Goal: Task Accomplishment & Management: Manage account settings

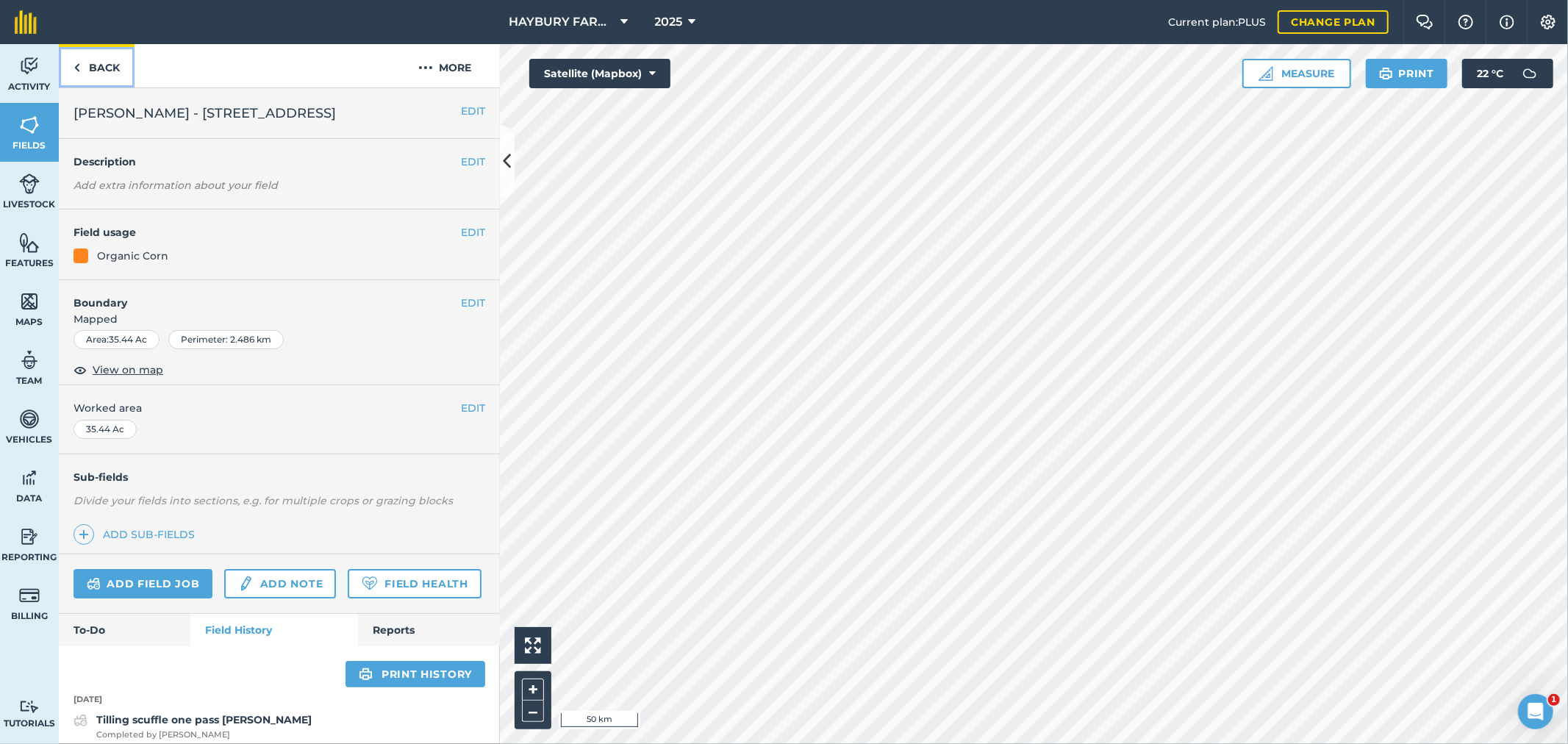
click at [99, 60] on link "Back" at bounding box center [96, 66] width 76 height 44
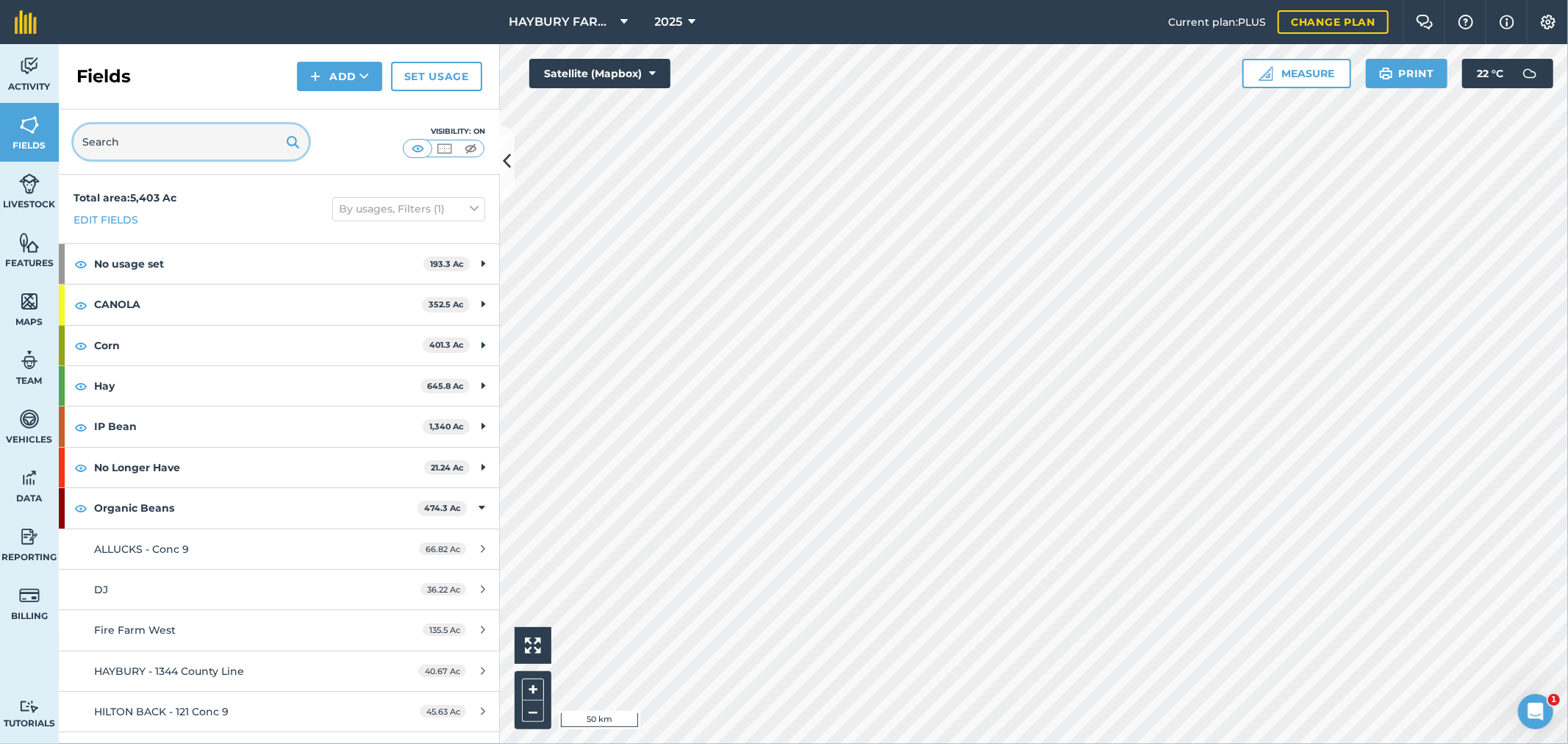
click at [125, 150] on input "text" at bounding box center [191, 142] width 235 height 35
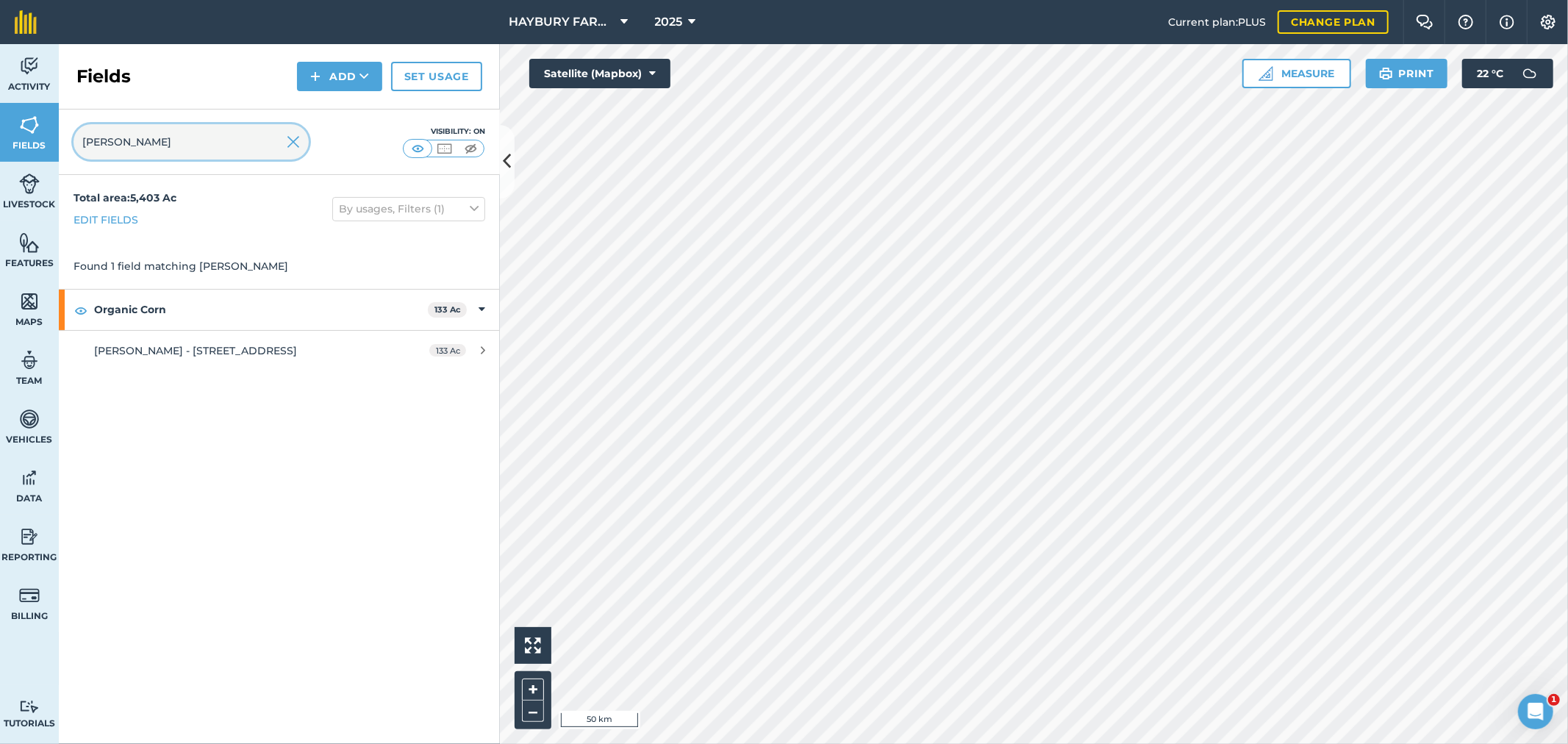
type input "[PERSON_NAME]"
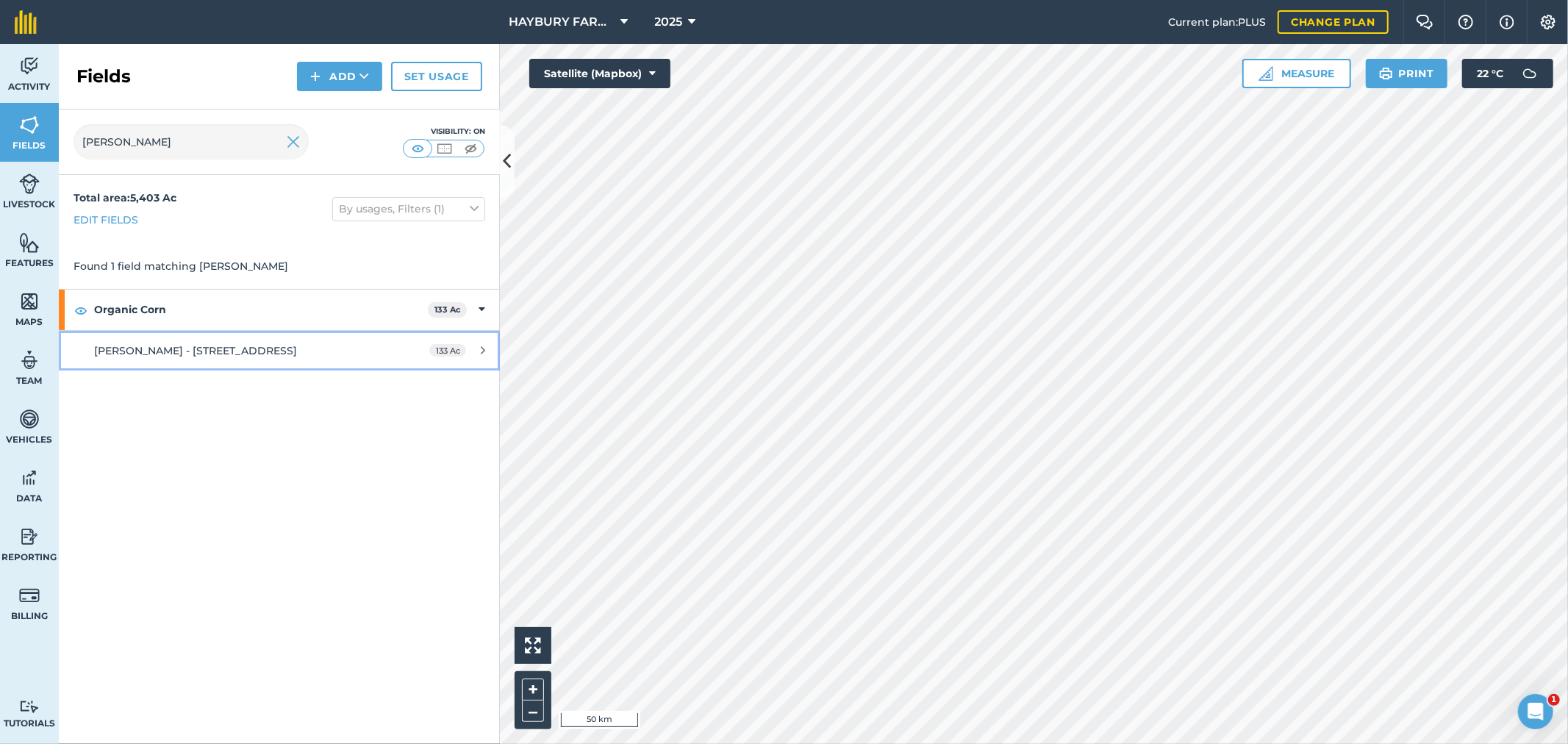
click at [145, 361] on link "[PERSON_NAME] - [STREET_ADDRESS]" at bounding box center [279, 350] width 441 height 39
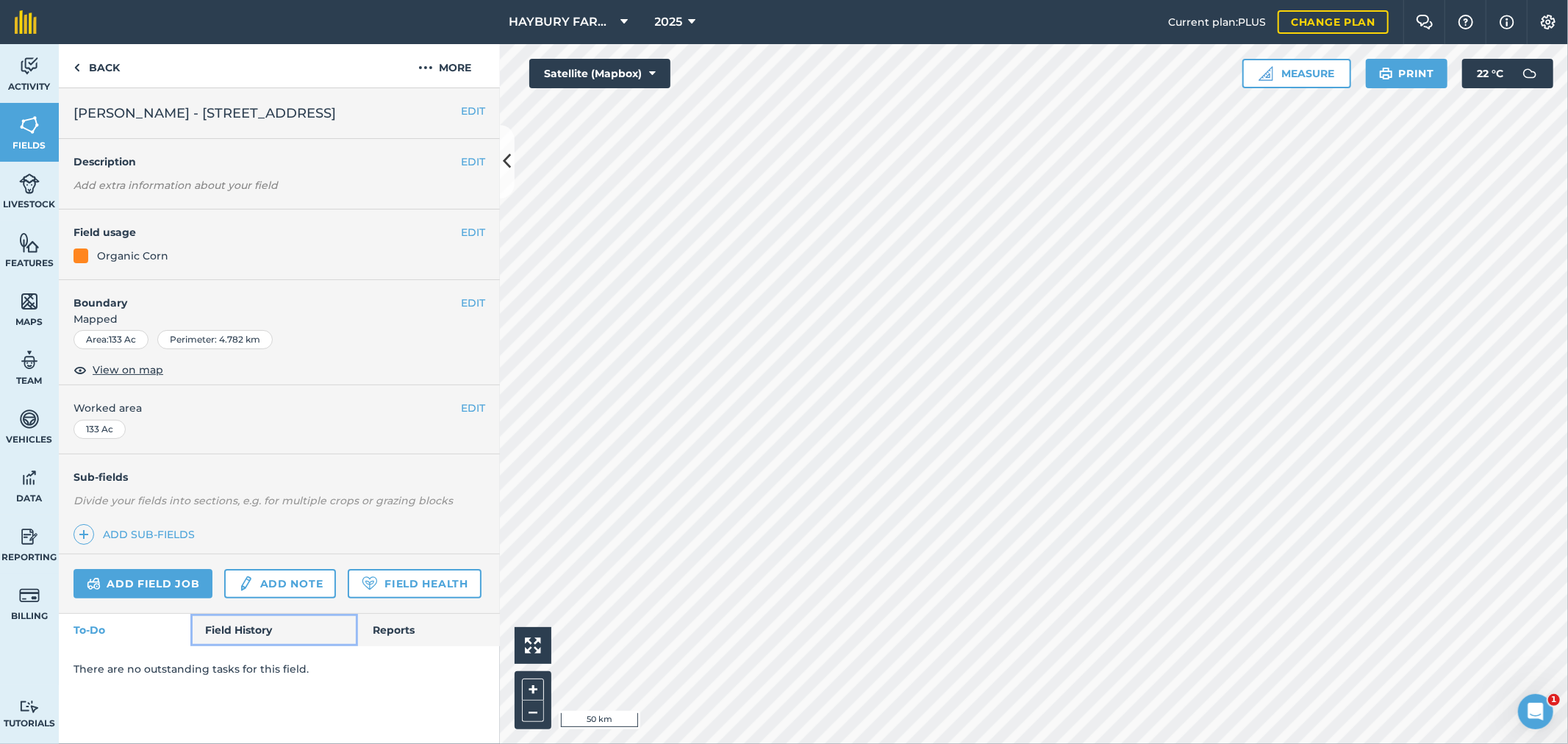
click at [257, 645] on link "Field History" at bounding box center [274, 630] width 167 height 32
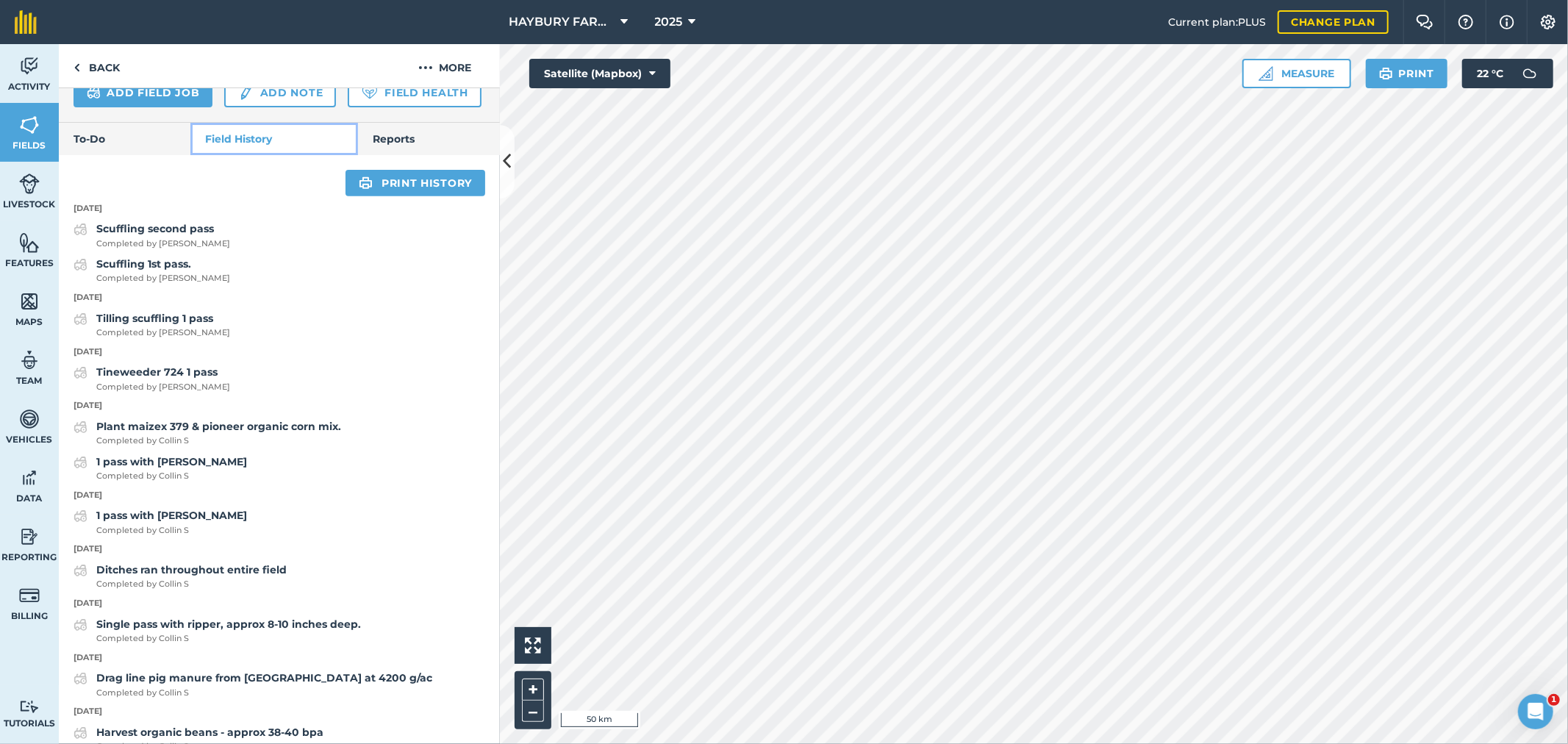
scroll to position [490, 0]
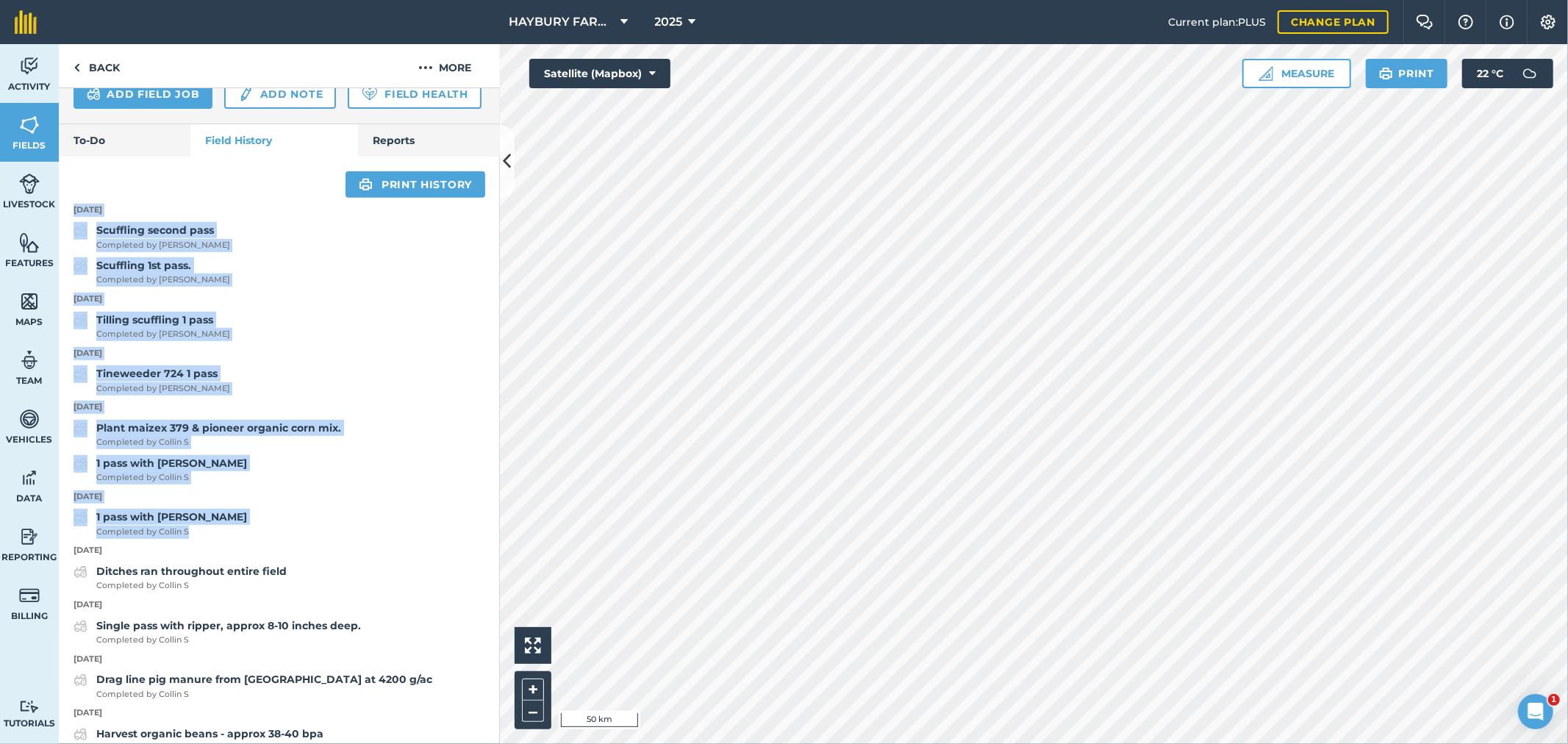
drag, startPoint x: 214, startPoint y: 573, endPoint x: 67, endPoint y: 251, distance: 354.0
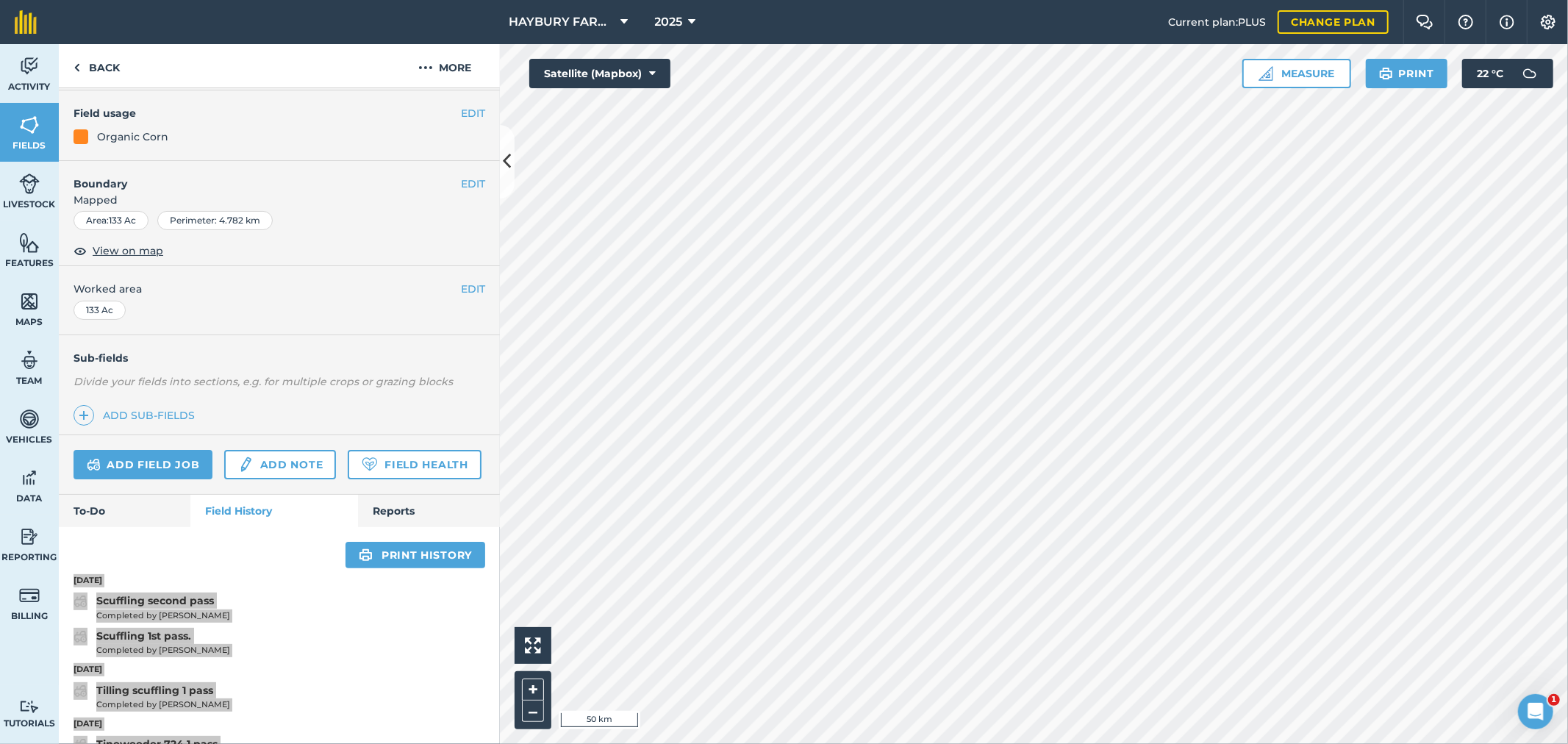
scroll to position [0, 0]
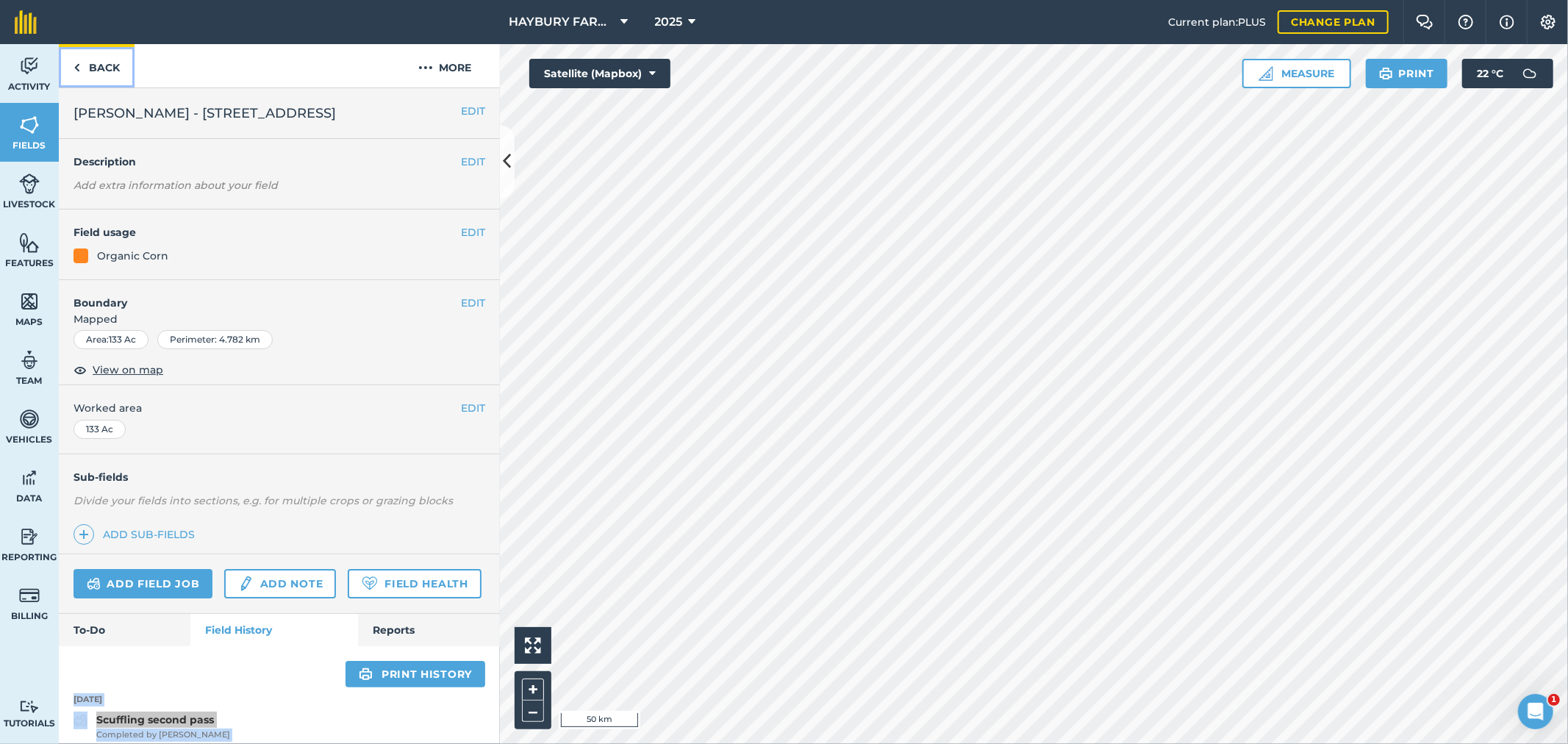
click at [94, 77] on link "Back" at bounding box center [96, 66] width 76 height 44
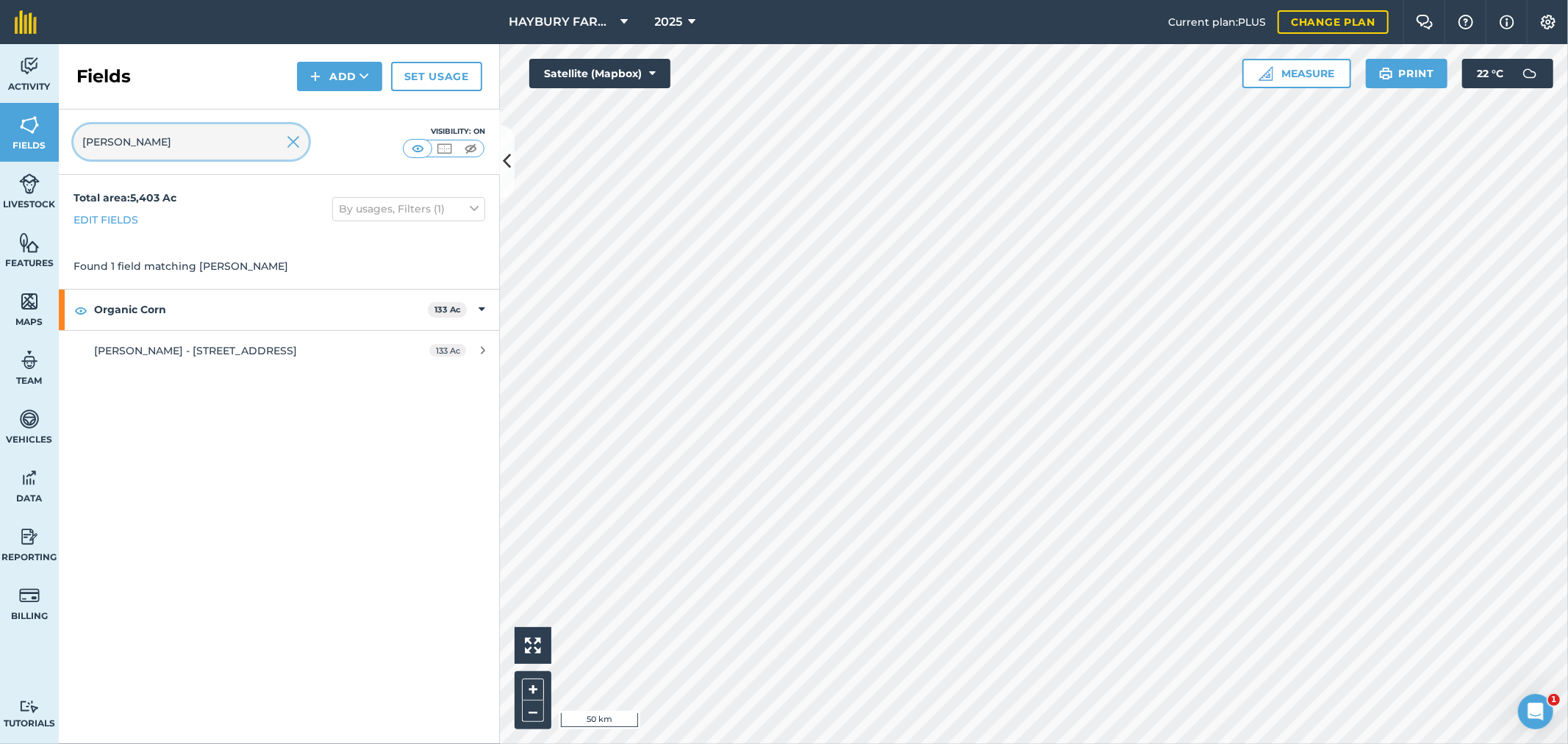
click at [125, 142] on input "allen" at bounding box center [191, 142] width 235 height 35
type input "dump"
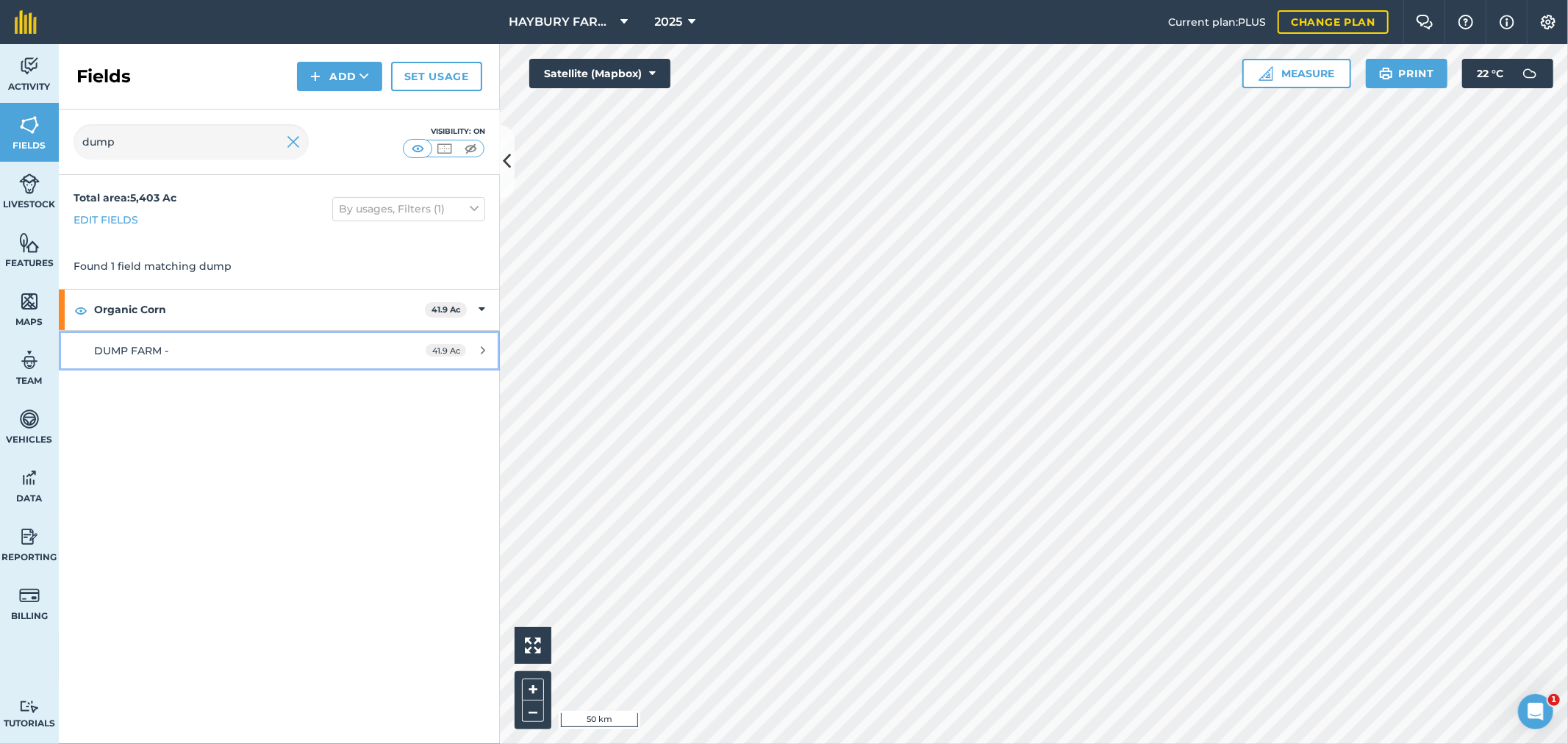
click at [148, 350] on span "DUMP FARM -" at bounding box center [131, 350] width 74 height 13
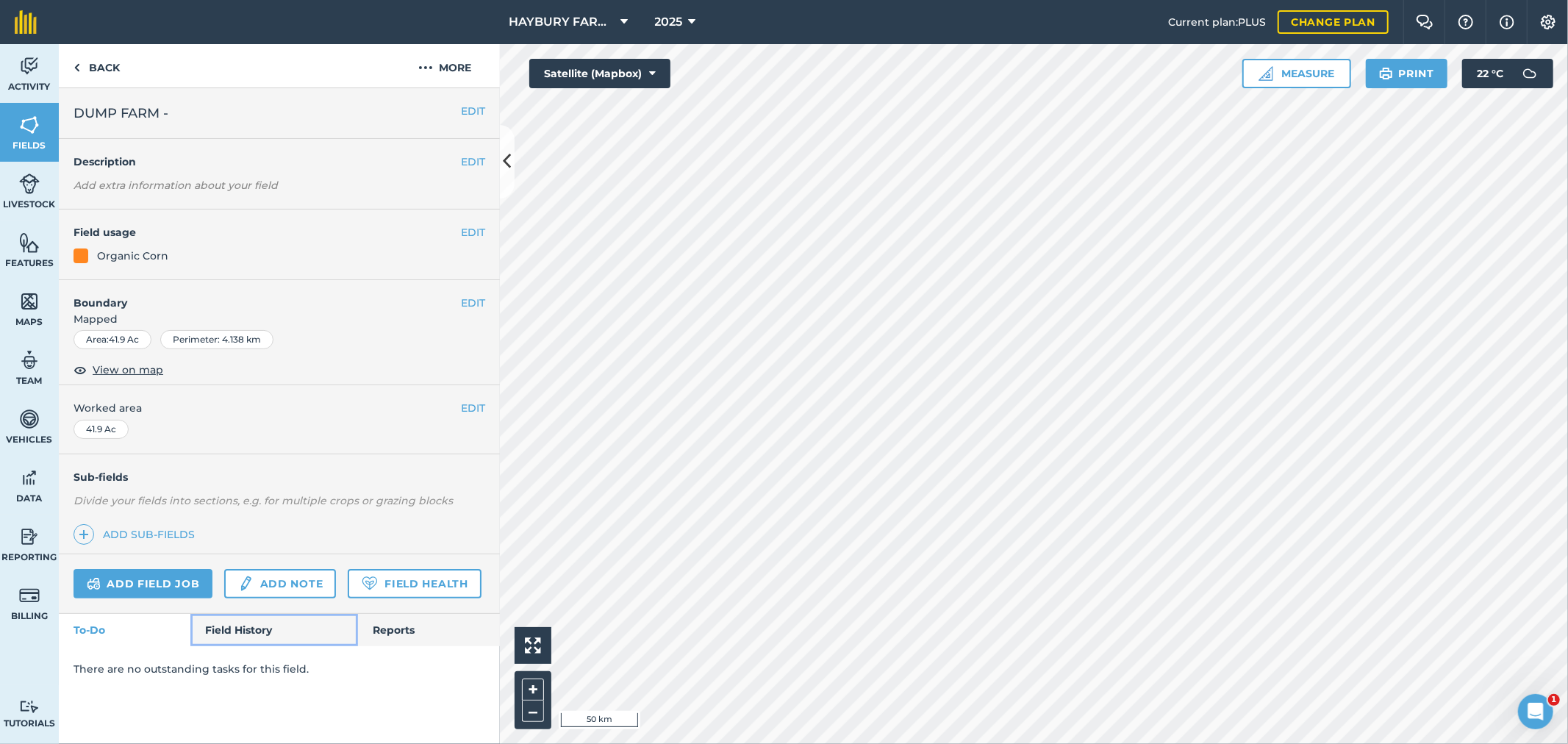
click at [237, 638] on link "Field History" at bounding box center [274, 630] width 167 height 32
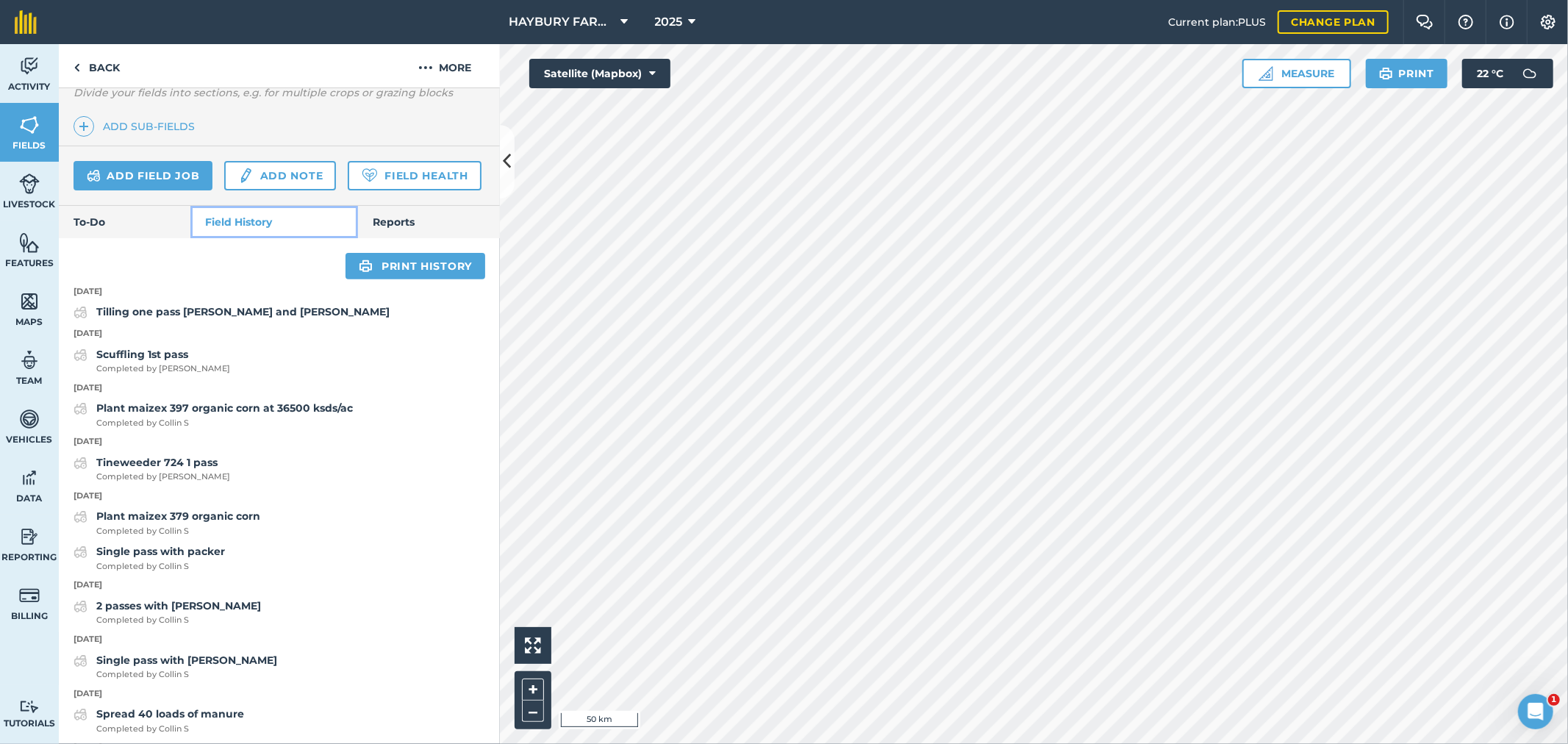
scroll to position [490, 0]
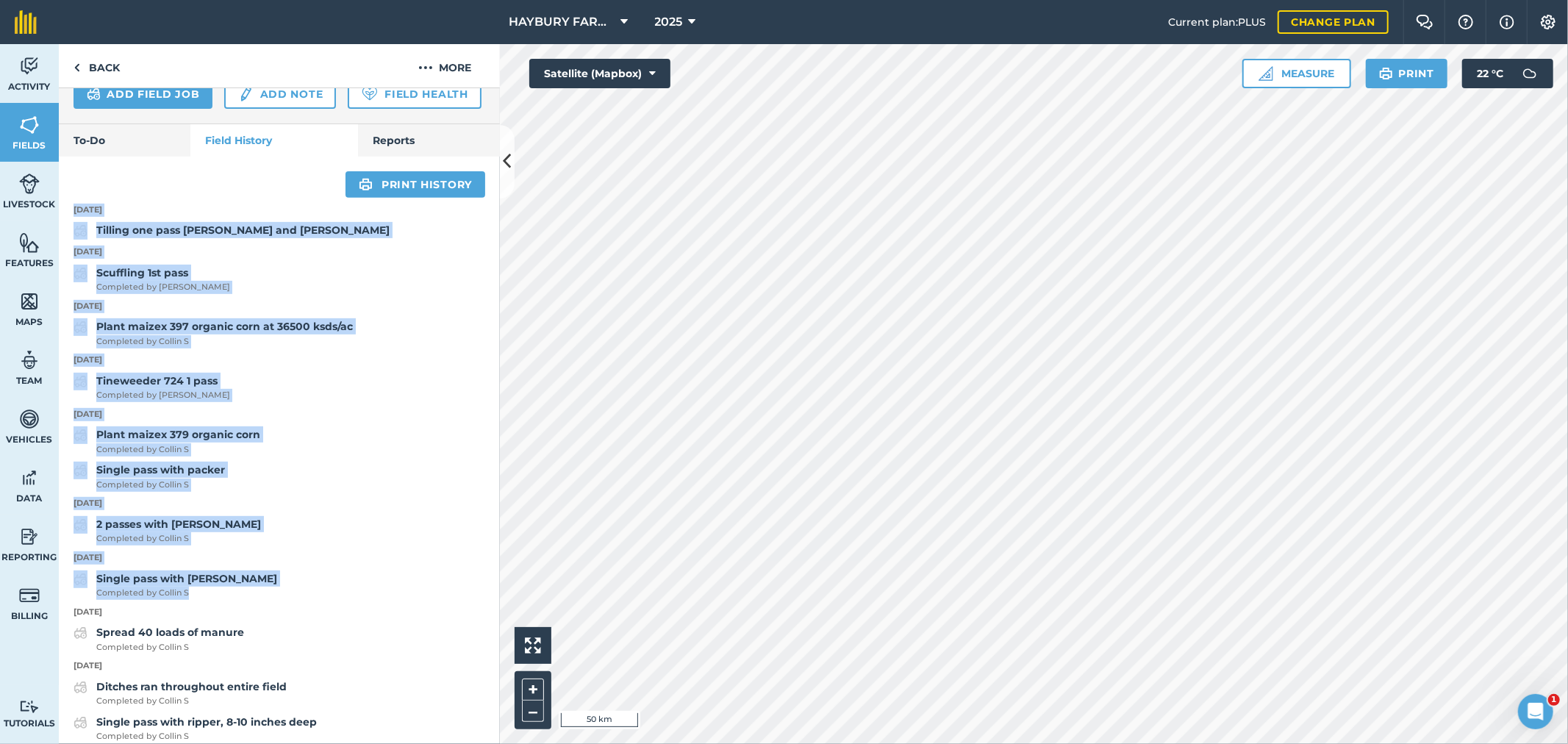
drag, startPoint x: 240, startPoint y: 635, endPoint x: 68, endPoint y: 249, distance: 422.6
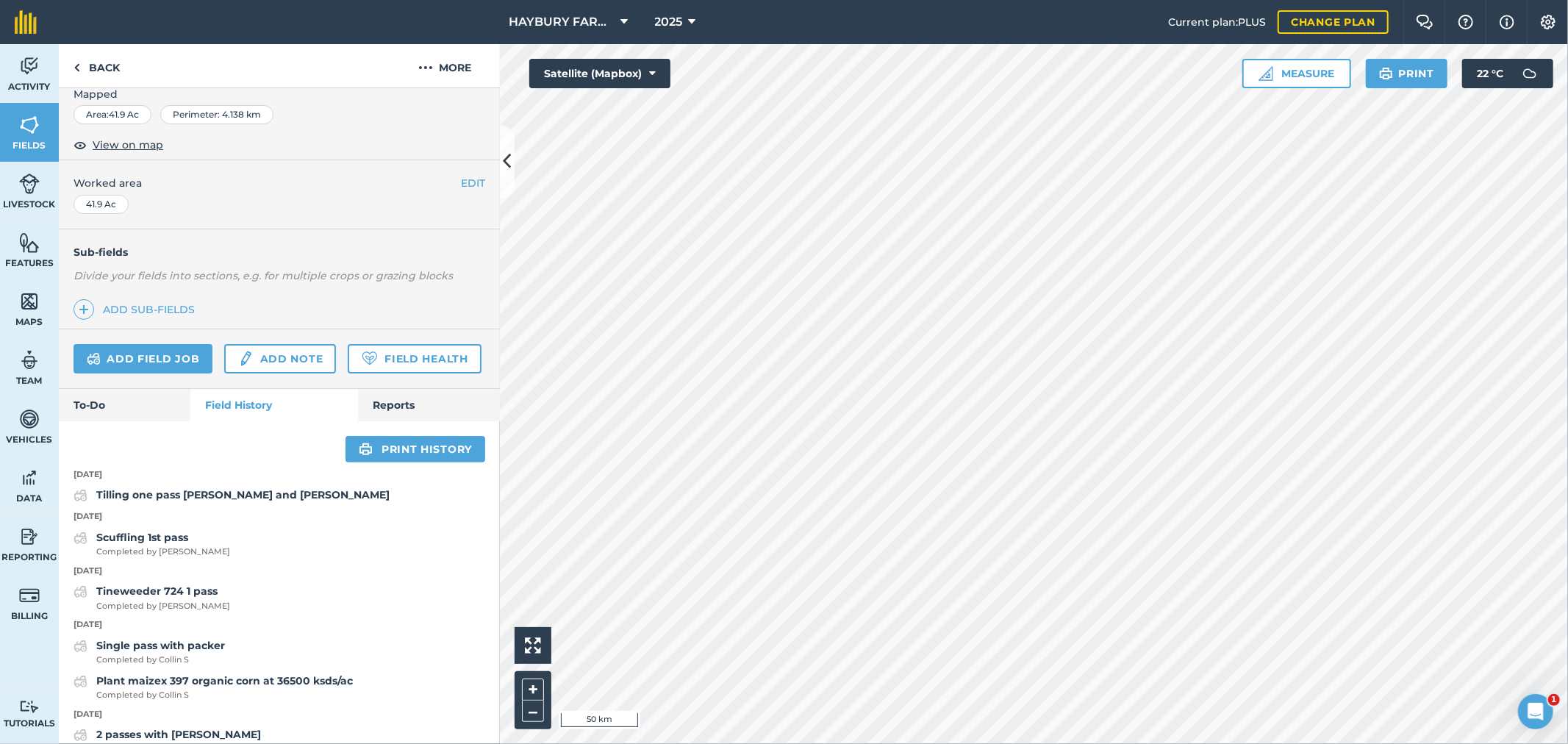
scroll to position [572, 0]
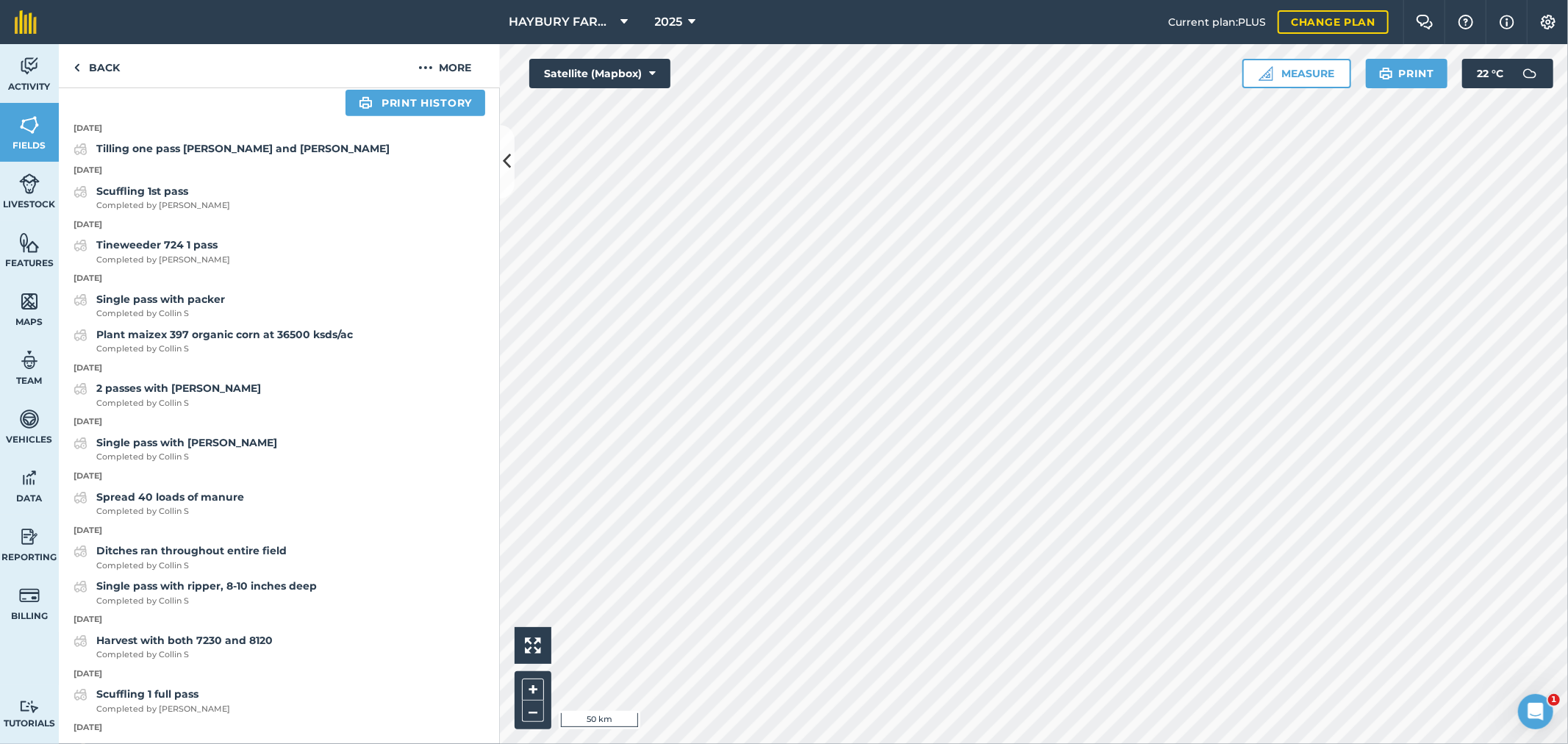
drag, startPoint x: 228, startPoint y: 400, endPoint x: 61, endPoint y: 320, distance: 185.2
drag, startPoint x: 231, startPoint y: 504, endPoint x: 71, endPoint y: 164, distance: 375.8
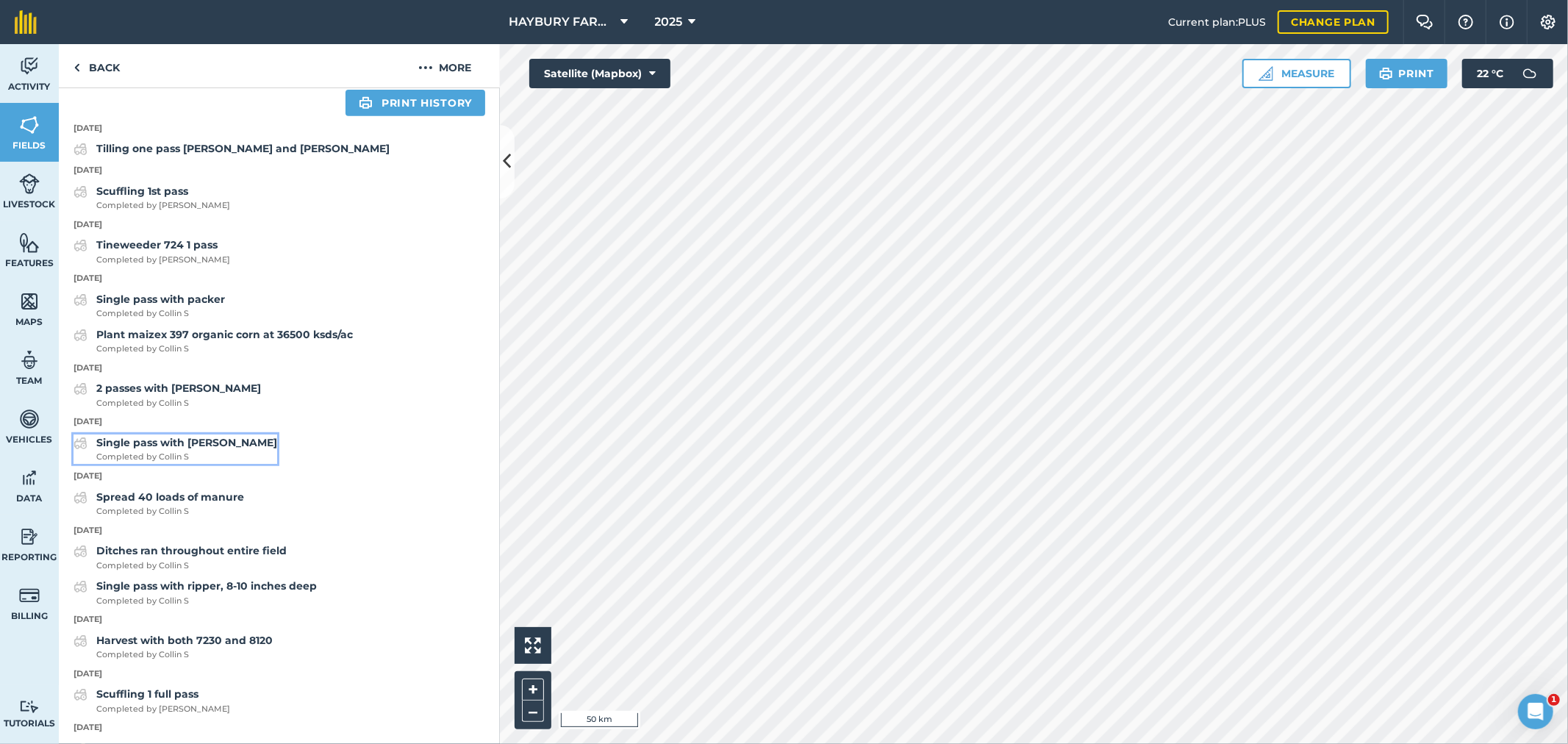
click at [223, 464] on span "Completed by Collin S" at bounding box center [186, 457] width 181 height 13
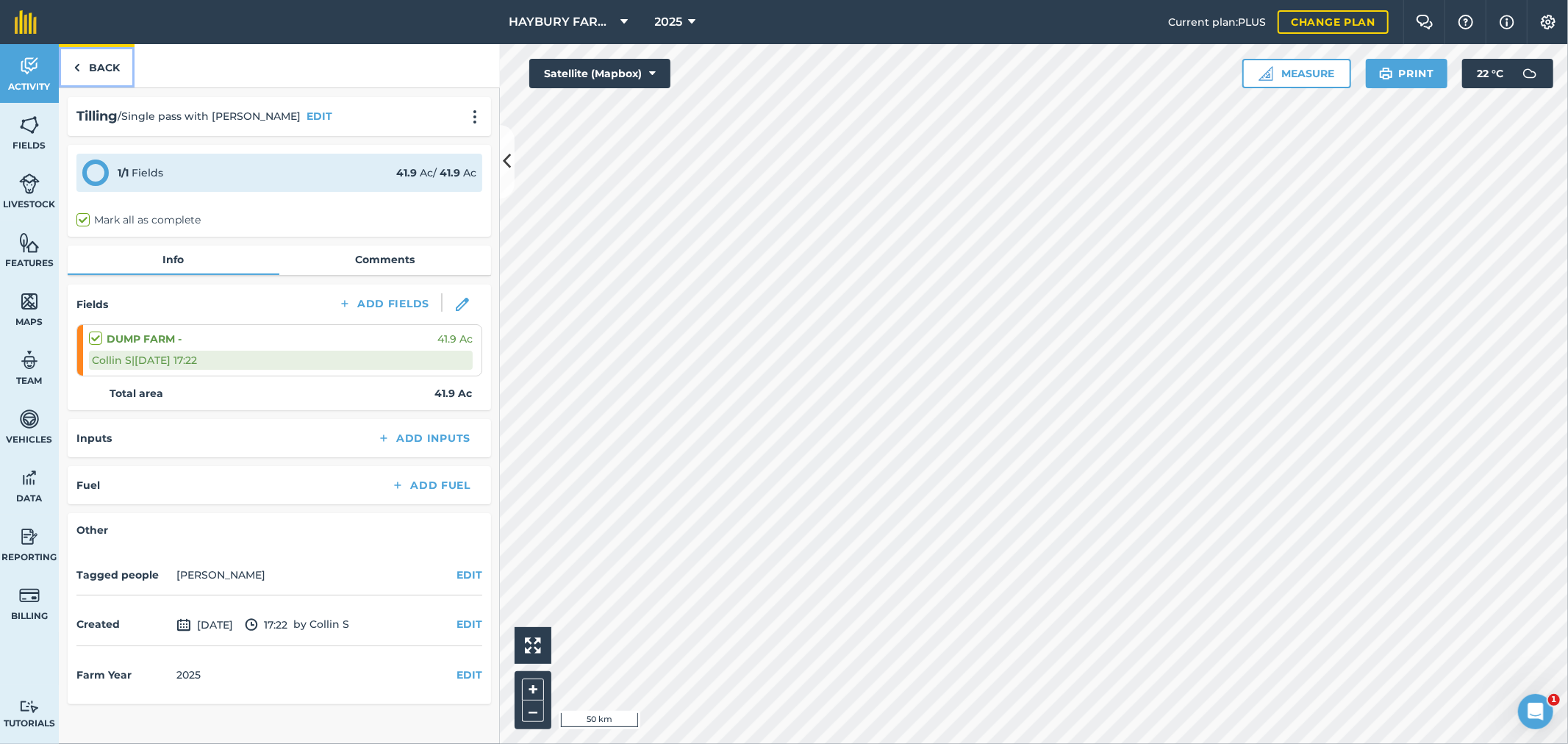
click at [99, 67] on link "Back" at bounding box center [96, 66] width 76 height 44
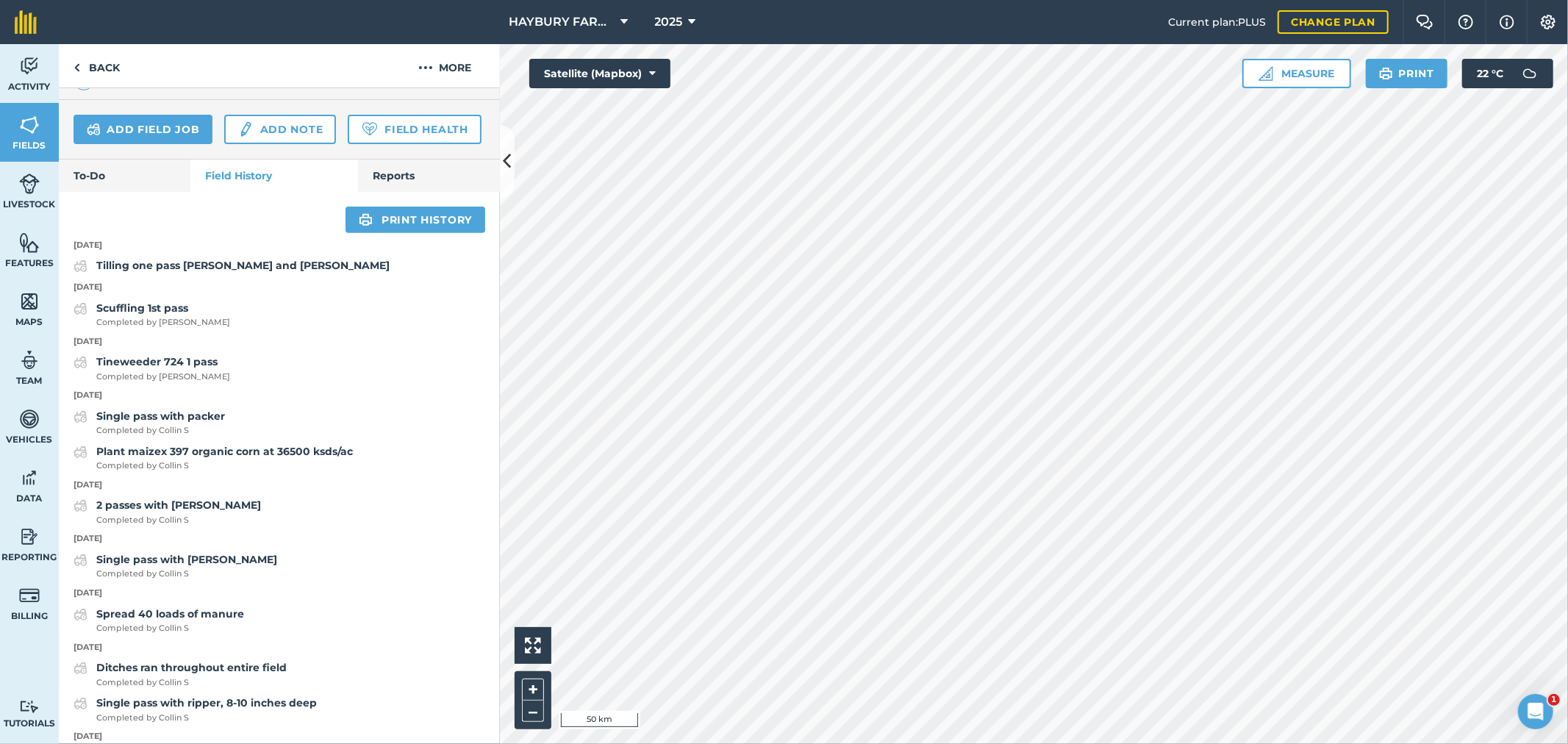
scroll to position [490, 0]
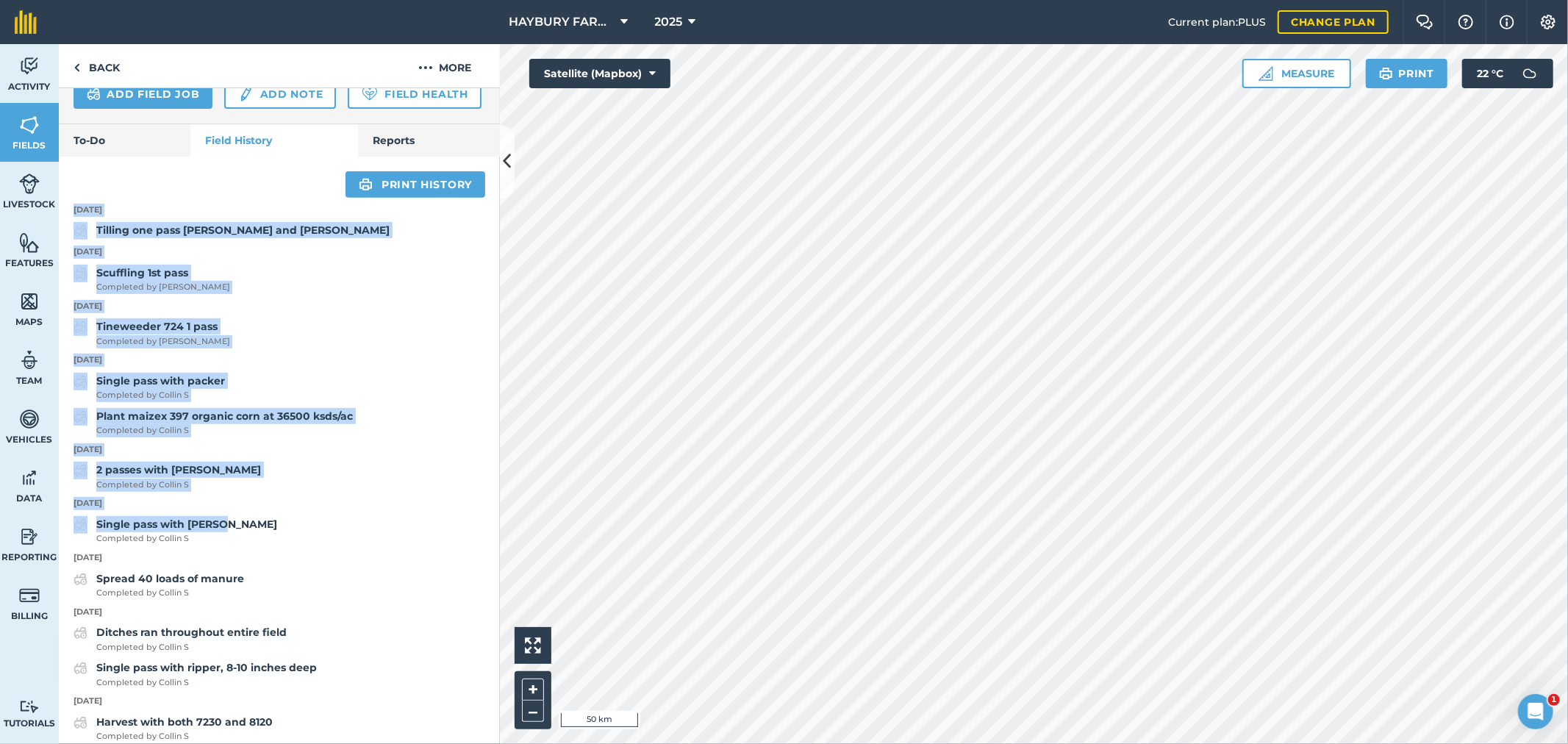
drag, startPoint x: 260, startPoint y: 572, endPoint x: 72, endPoint y: 249, distance: 373.7
click at [158, 237] on strong "Tilling one pass [PERSON_NAME] and [PERSON_NAME]" at bounding box center [242, 229] width 293 height 13
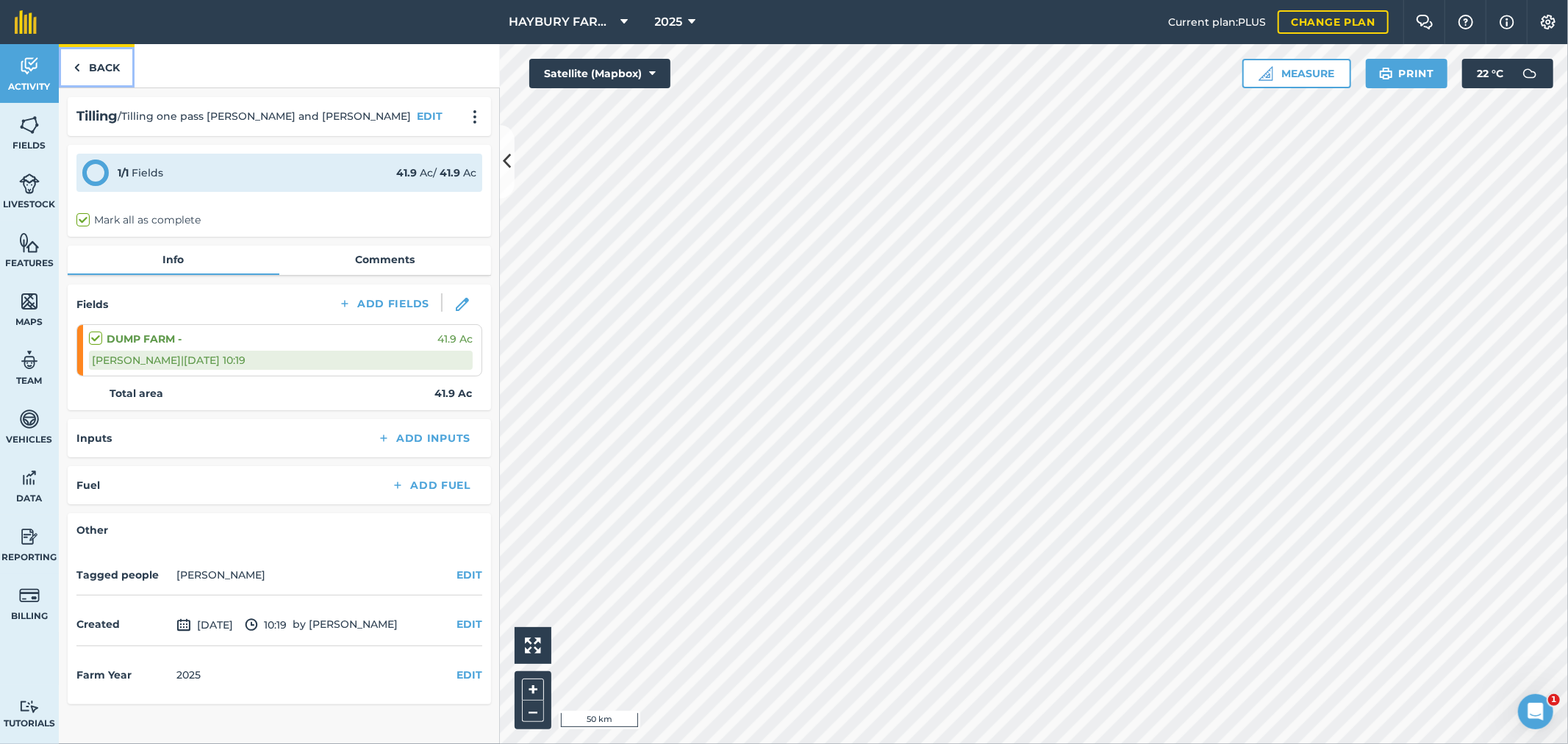
click at [108, 67] on link "Back" at bounding box center [96, 66] width 76 height 44
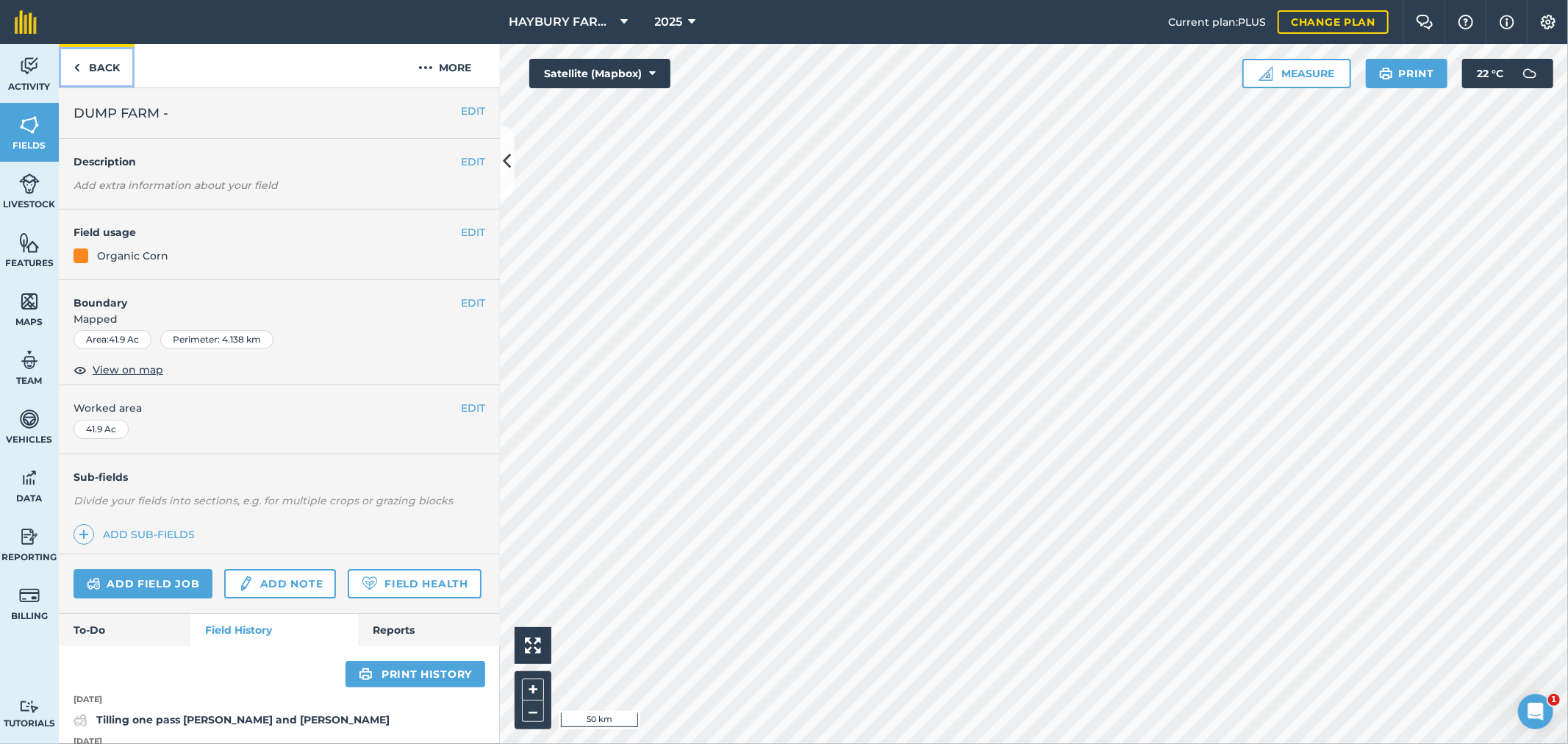
click at [108, 76] on link "Back" at bounding box center [96, 66] width 76 height 44
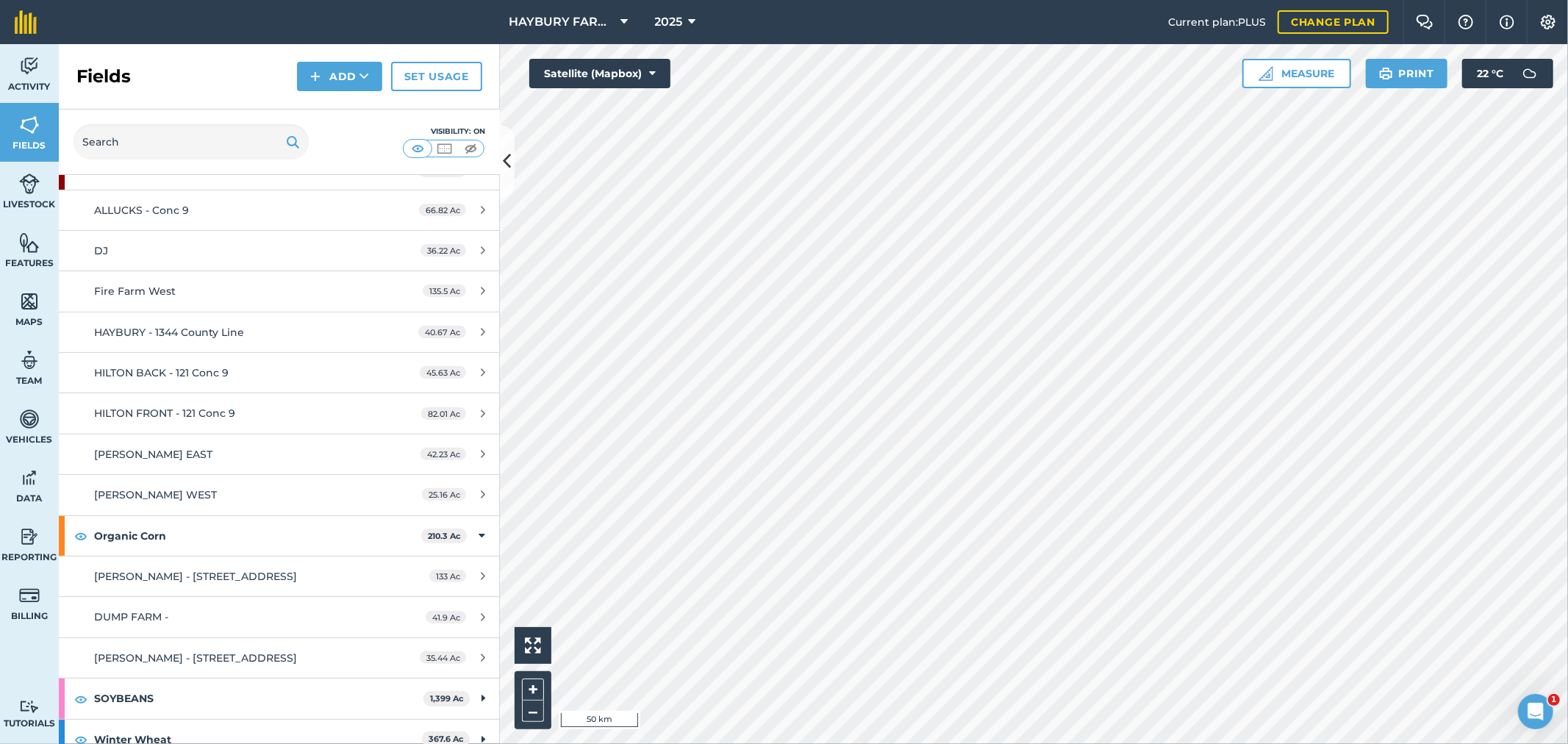
scroll to position [355, 0]
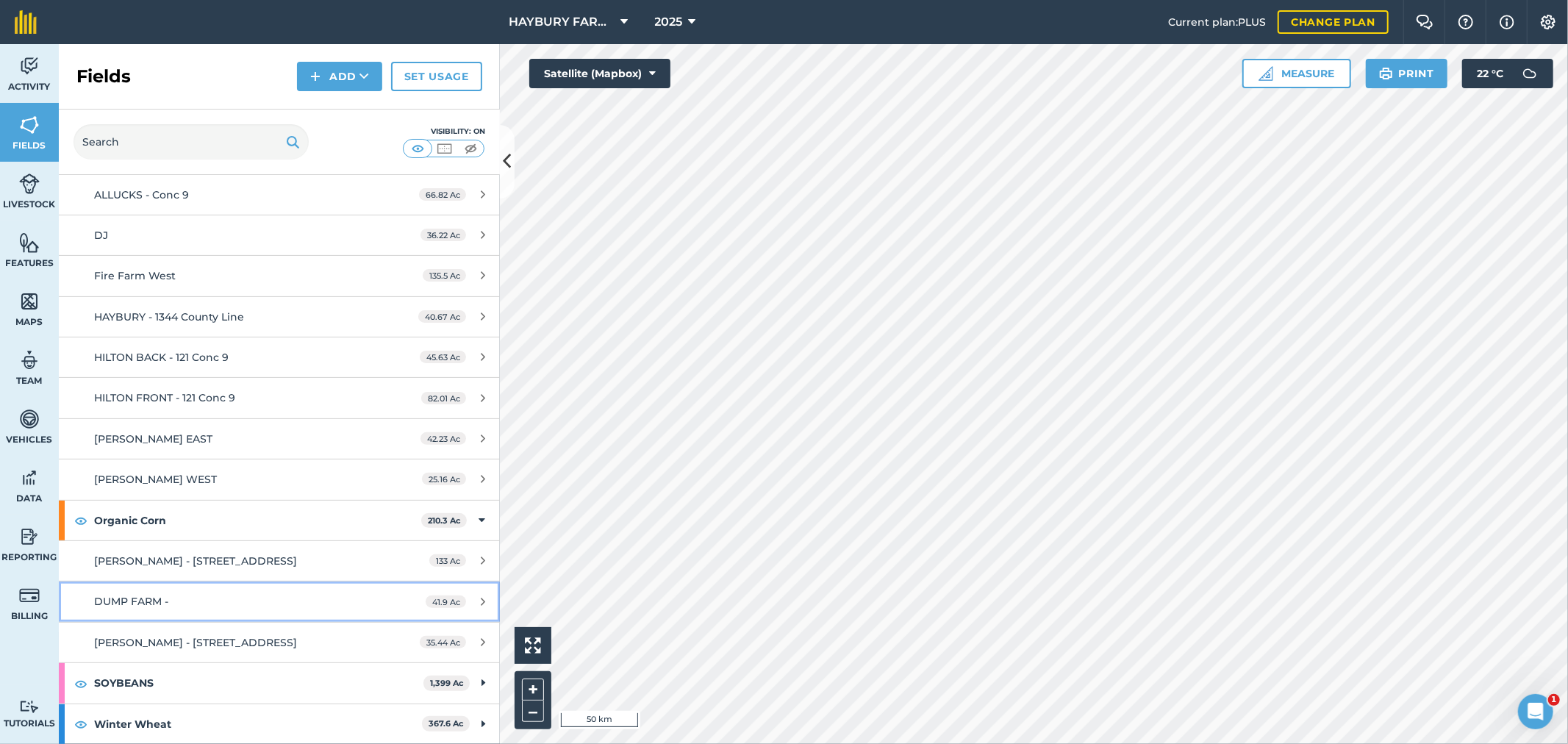
click at [172, 596] on div "DUMP FARM -" at bounding box center [233, 601] width 276 height 16
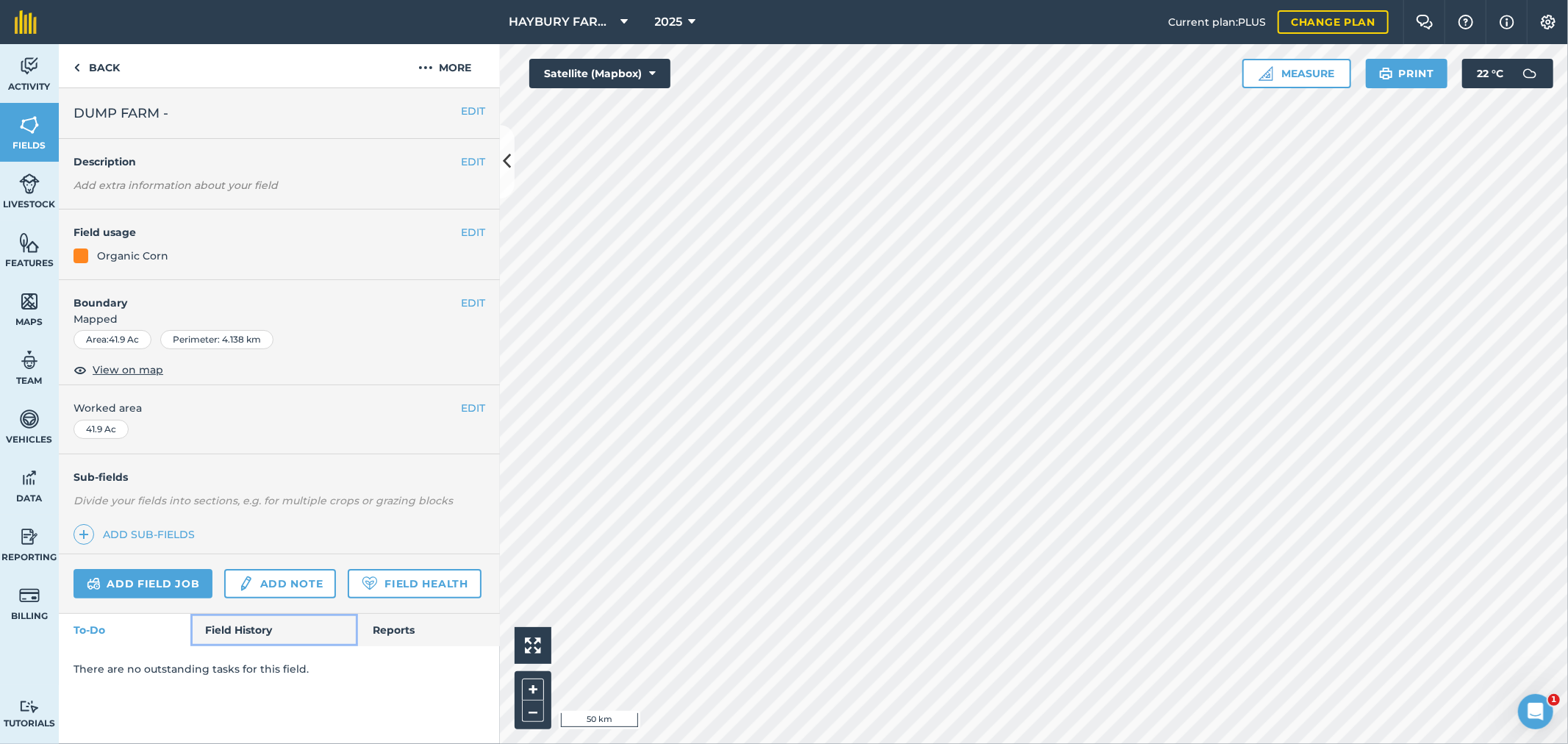
click at [272, 635] on link "Field History" at bounding box center [274, 630] width 167 height 32
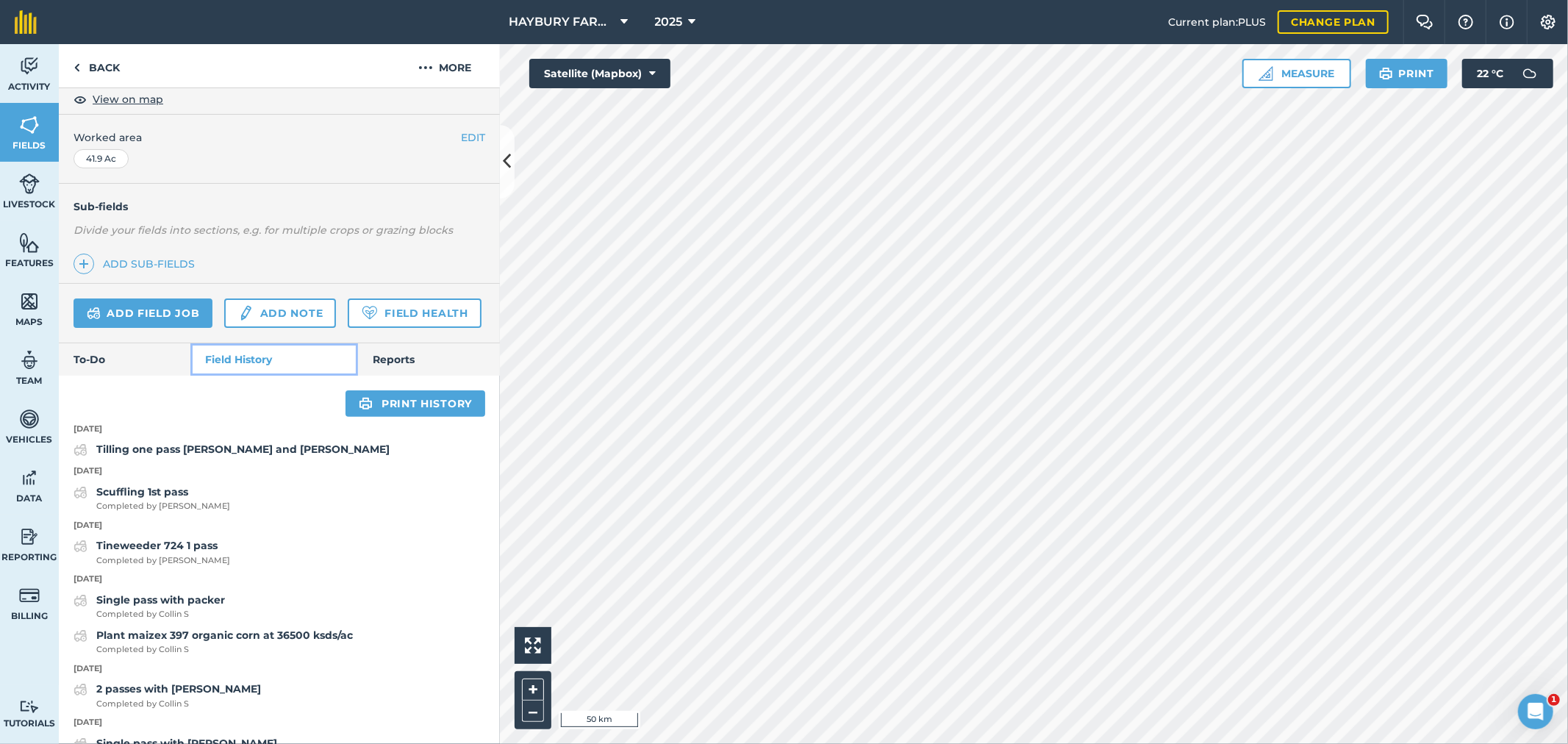
scroll to position [326, 0]
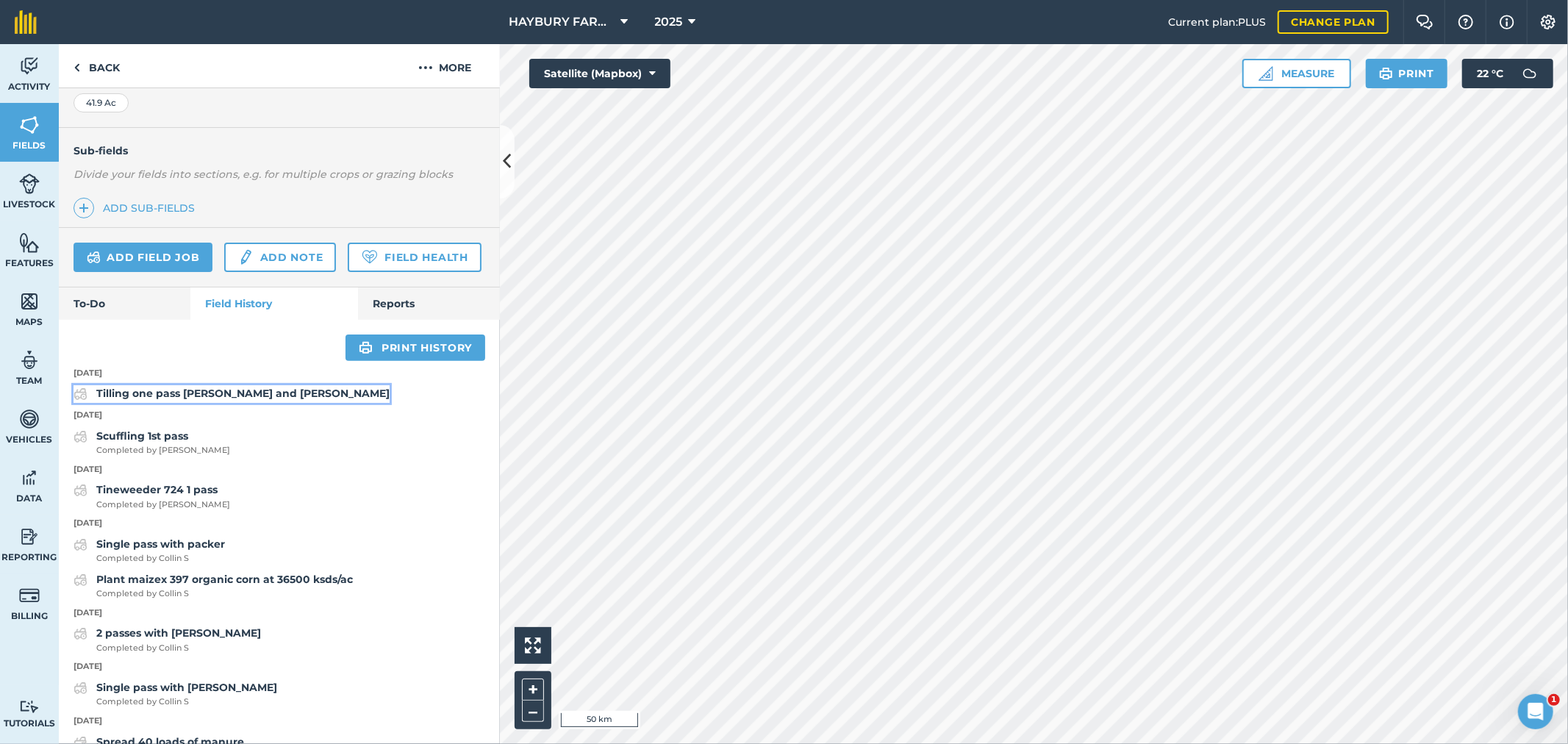
click at [186, 400] on strong "Tilling one pass [PERSON_NAME] and [PERSON_NAME]" at bounding box center [242, 393] width 293 height 13
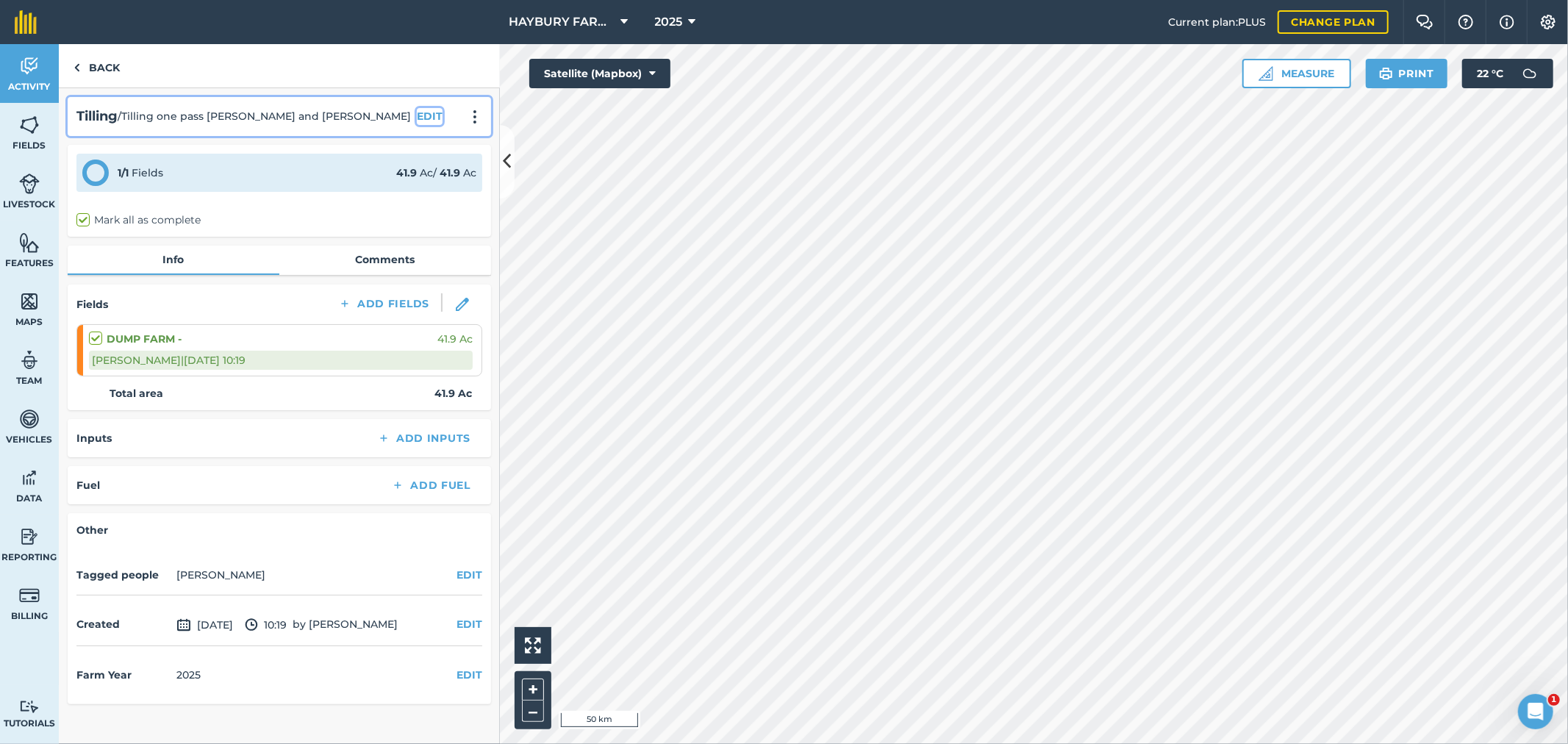
click at [416, 111] on button "EDIT" at bounding box center [429, 116] width 25 height 16
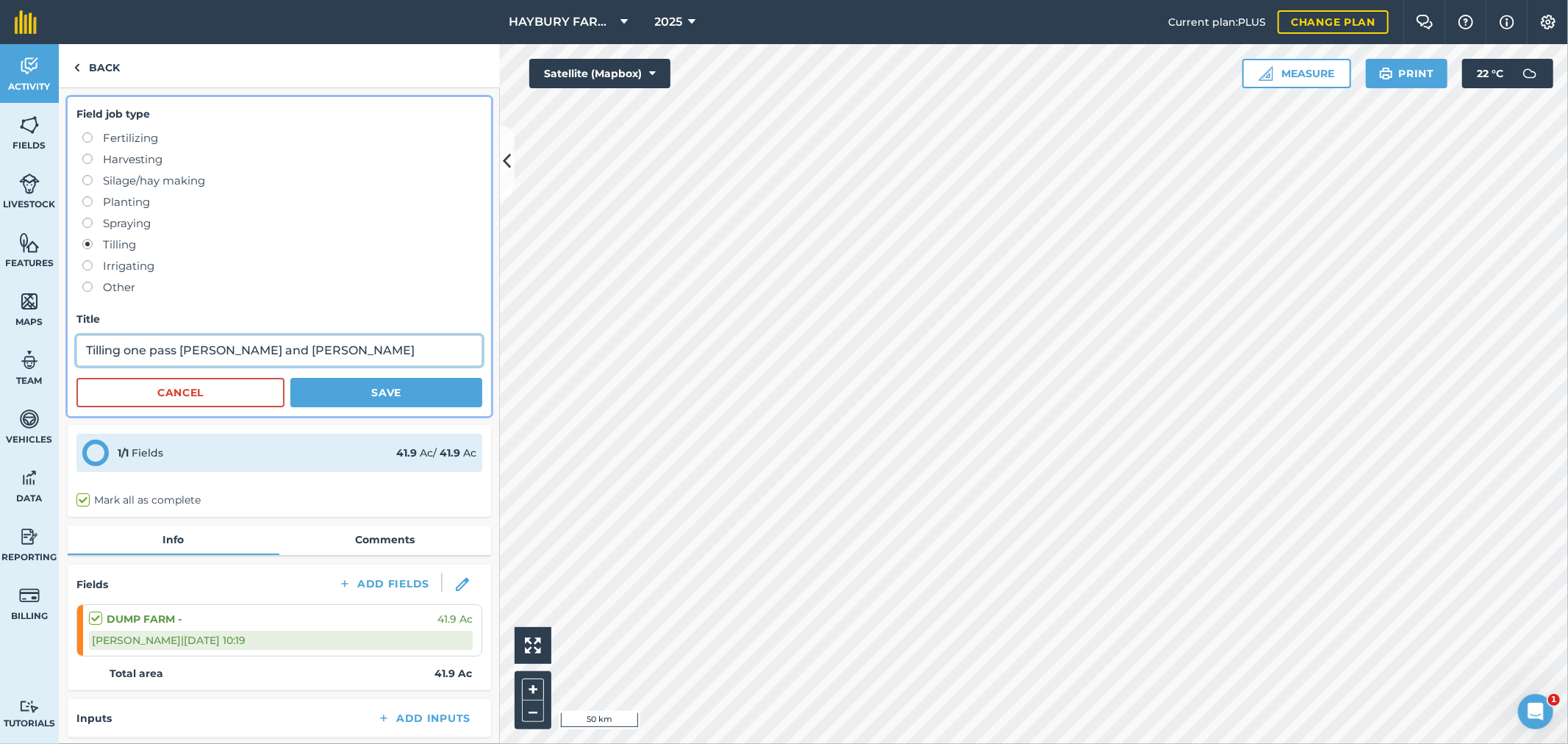
click at [111, 350] on input "Tilling one pass [PERSON_NAME] and [PERSON_NAME]" at bounding box center [279, 350] width 406 height 31
type input "Scuffle one pass [PERSON_NAME] and [PERSON_NAME]"
click at [388, 383] on button "Save" at bounding box center [386, 393] width 192 height 30
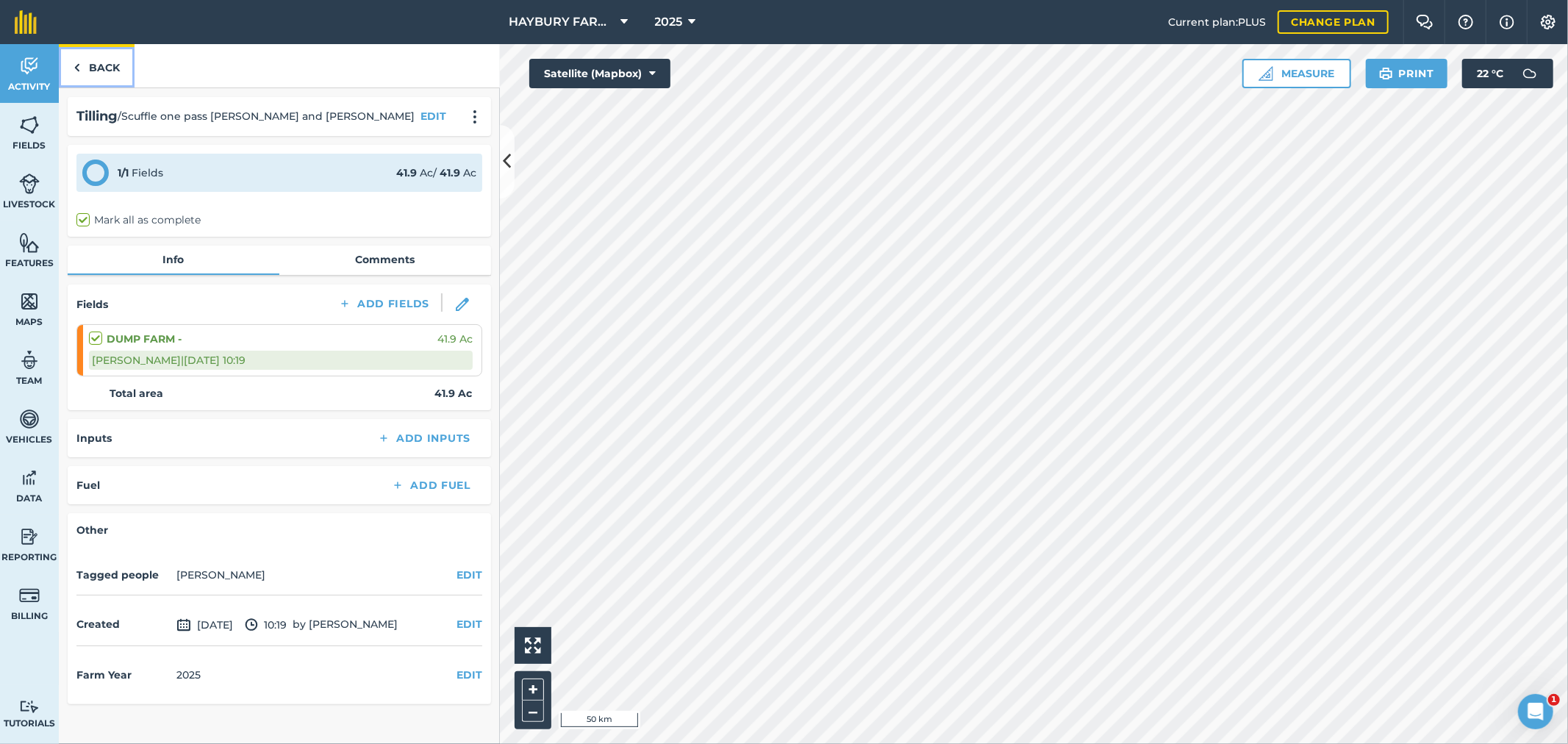
click at [100, 74] on link "Back" at bounding box center [96, 66] width 76 height 44
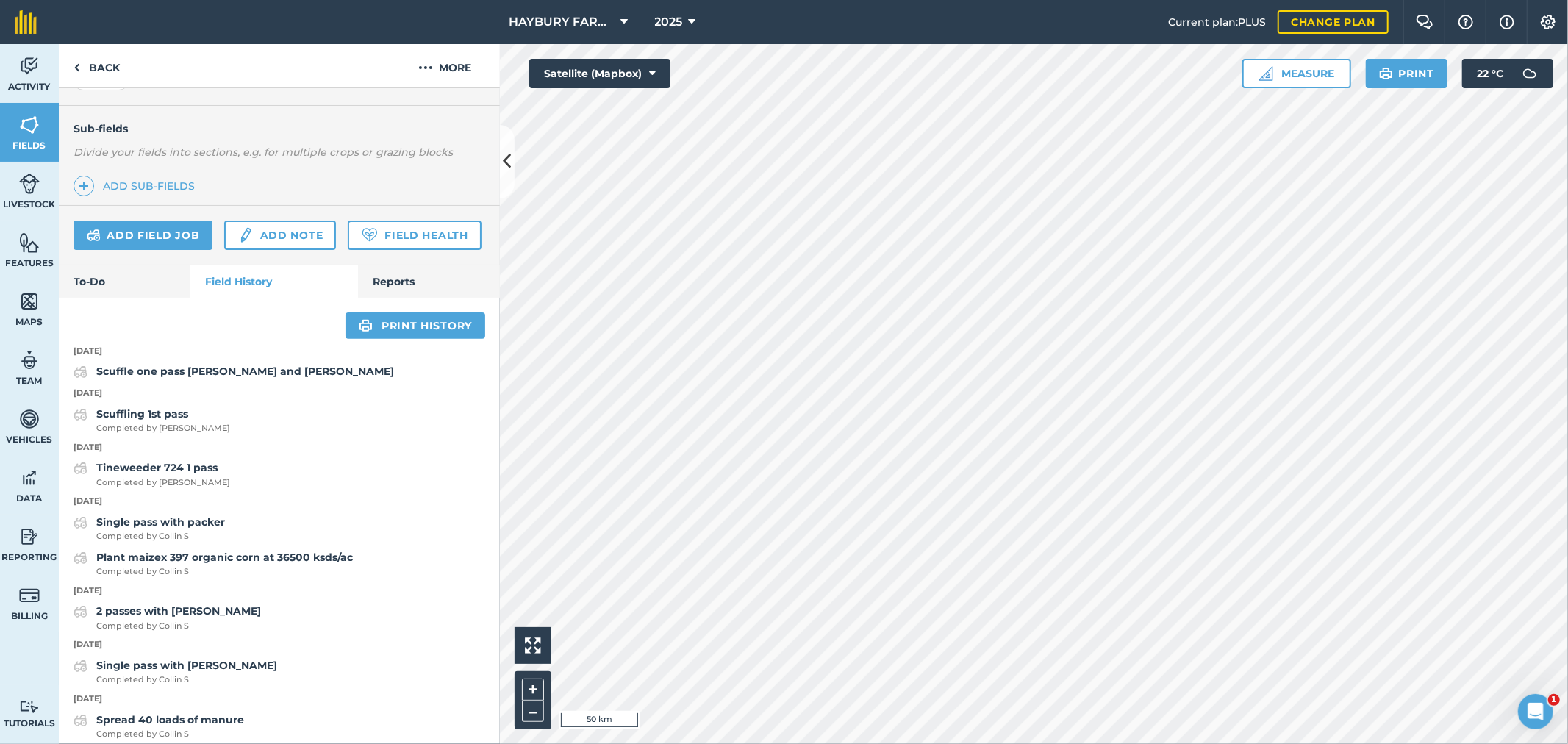
scroll to position [408, 0]
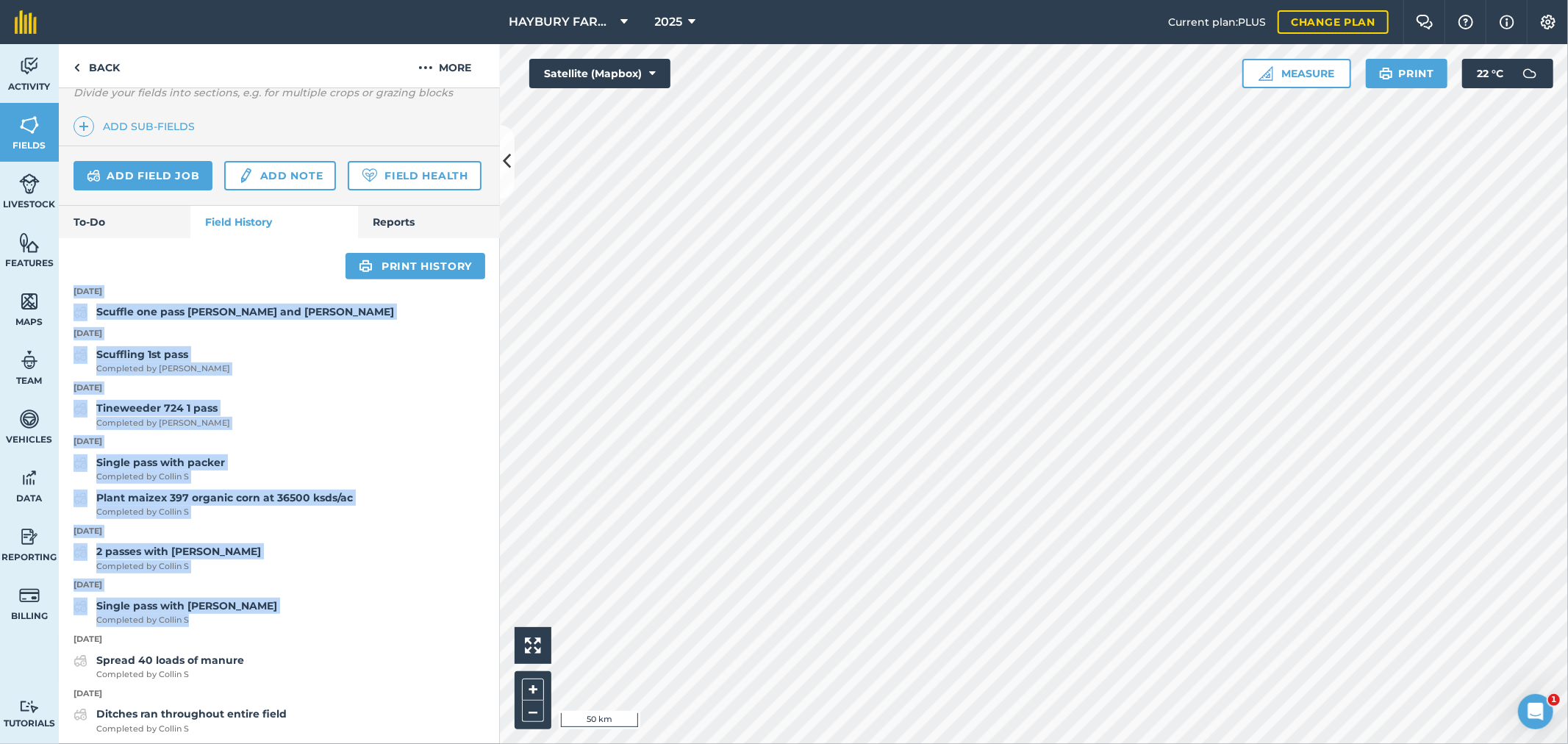
drag, startPoint x: 292, startPoint y: 658, endPoint x: 71, endPoint y: 334, distance: 392.2
click at [329, 430] on div "Tineweeder 724 1 pass Completed by [PERSON_NAME]" at bounding box center [279, 415] width 441 height 30
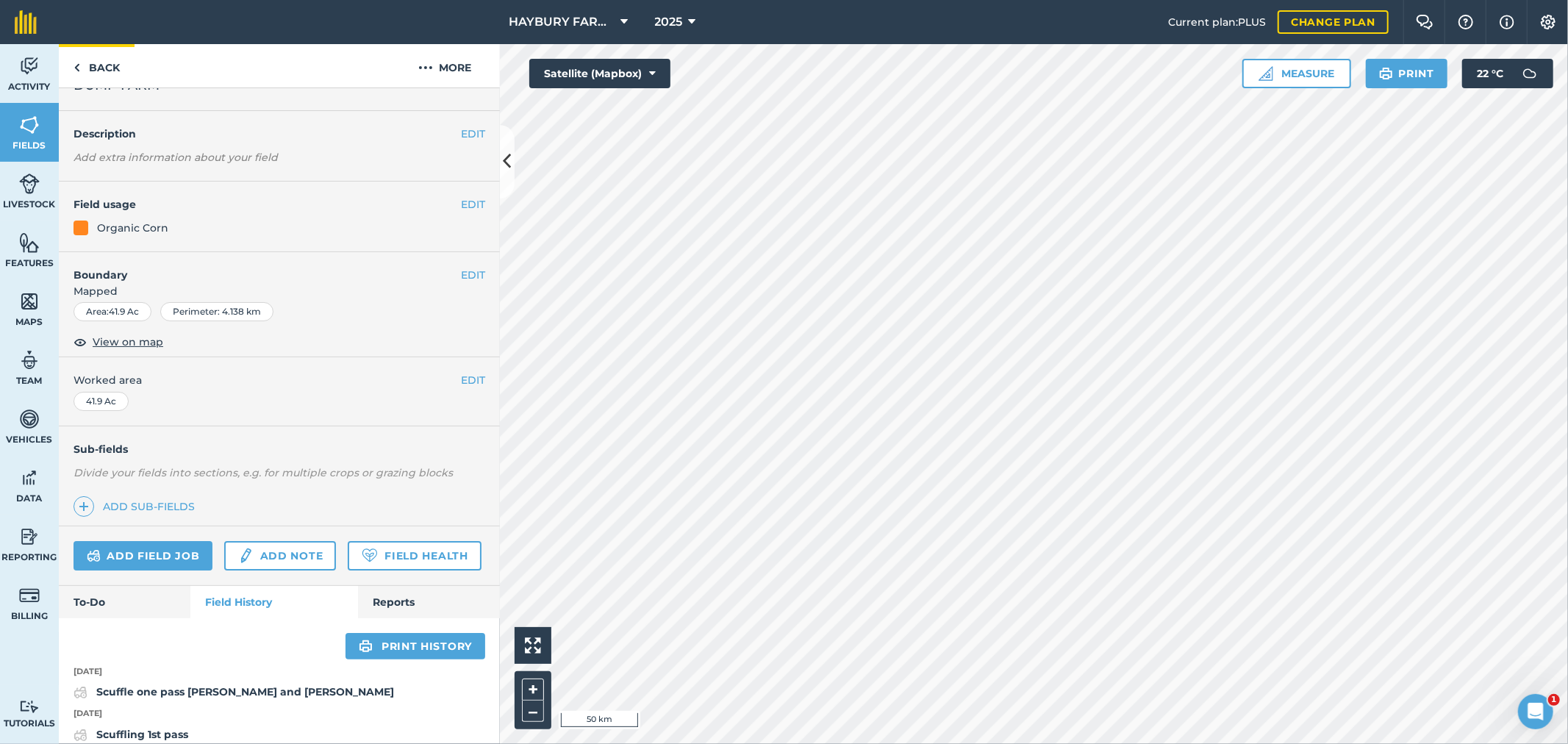
scroll to position [0, 0]
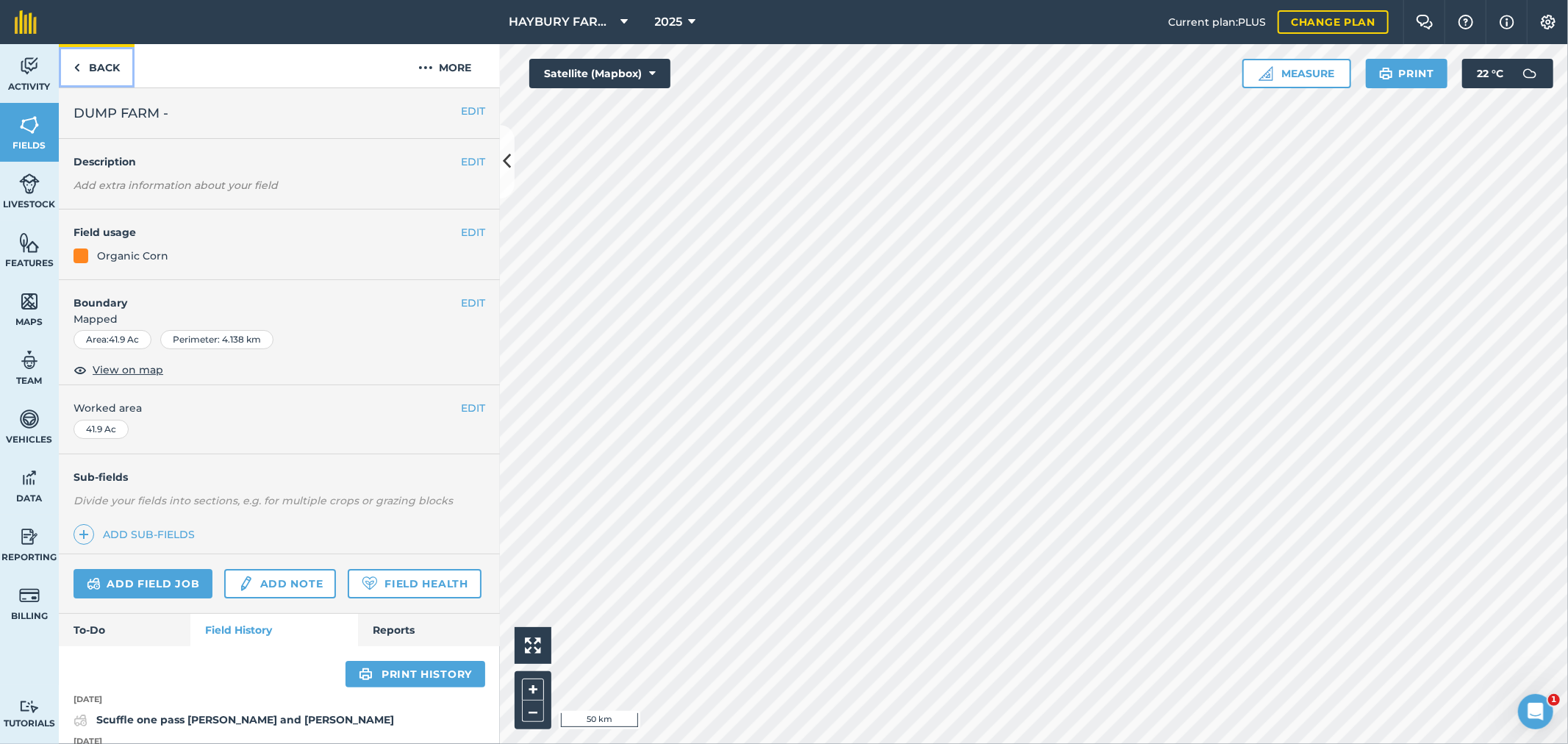
click at [76, 56] on link "Back" at bounding box center [96, 66] width 76 height 44
